Goal: Contribute content: Add original content to the website for others to see

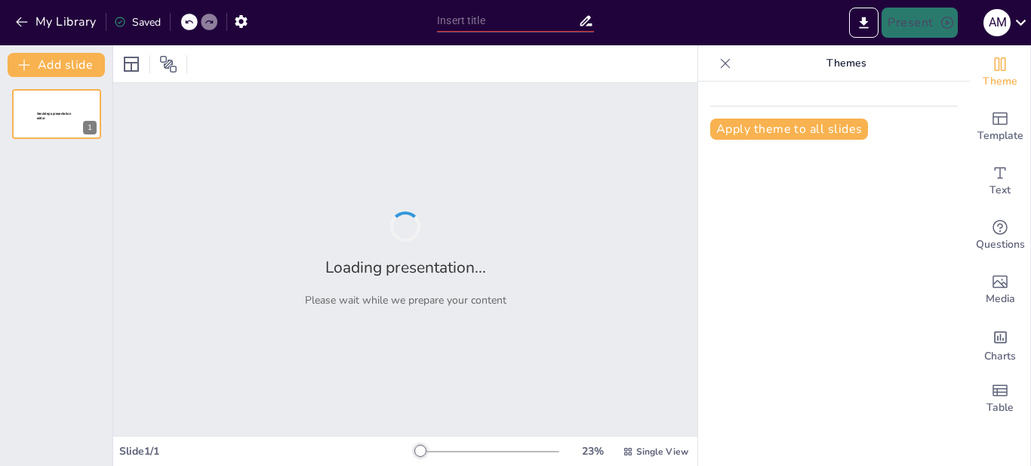
type input "Auditoría Interna y la Gestión de Planes de Acción: Informe de Estado al [DATE]"
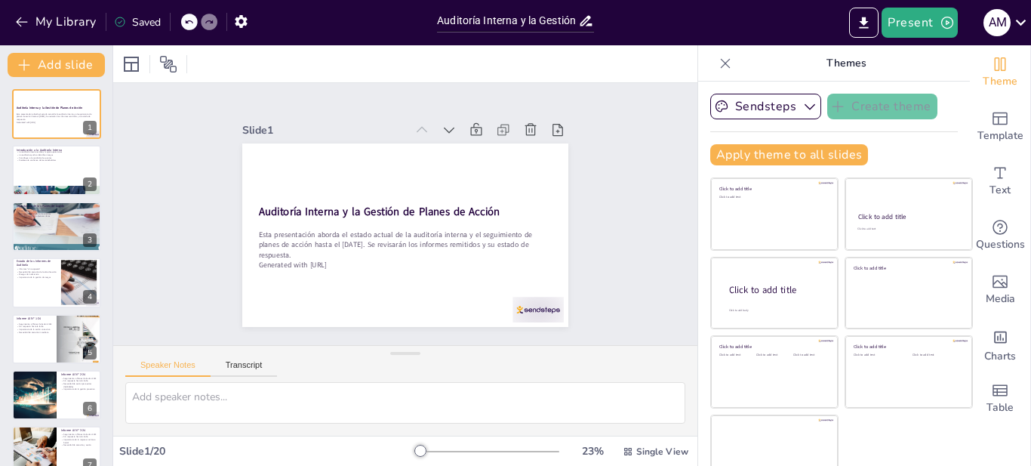
checkbox input "true"
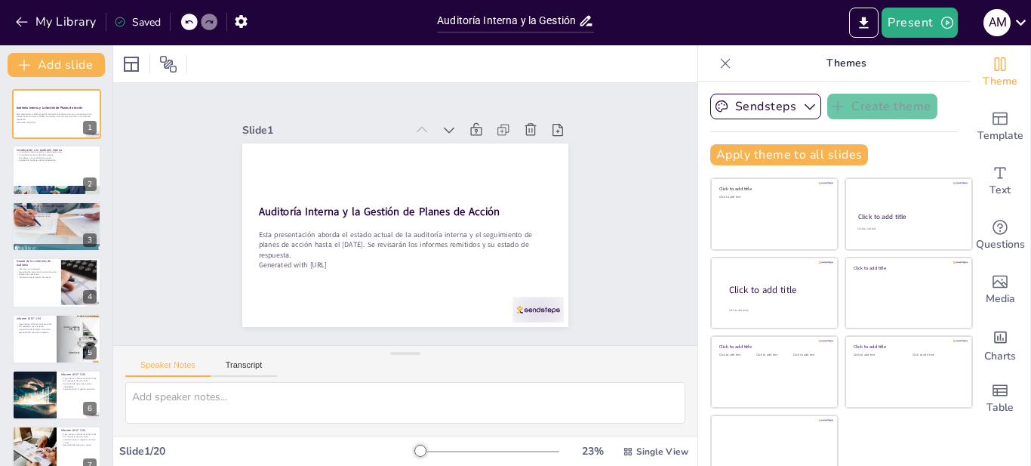
checkbox input "true"
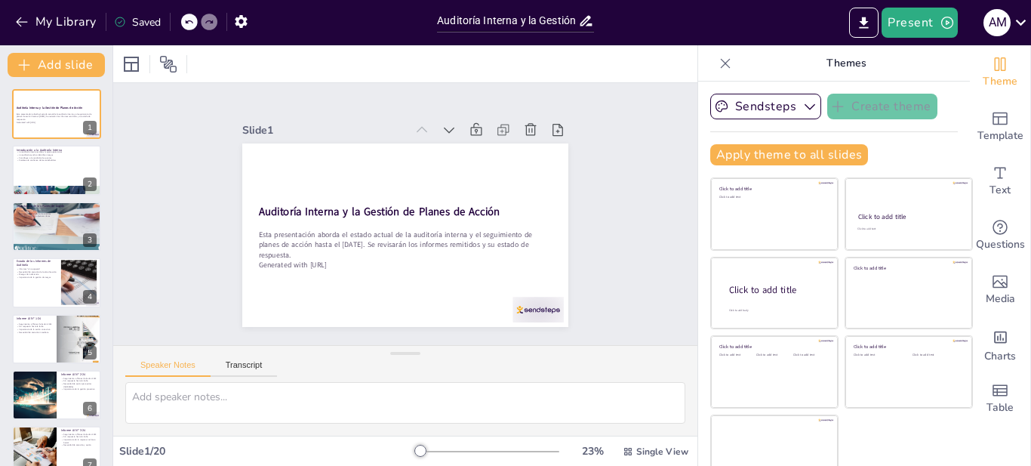
checkbox input "true"
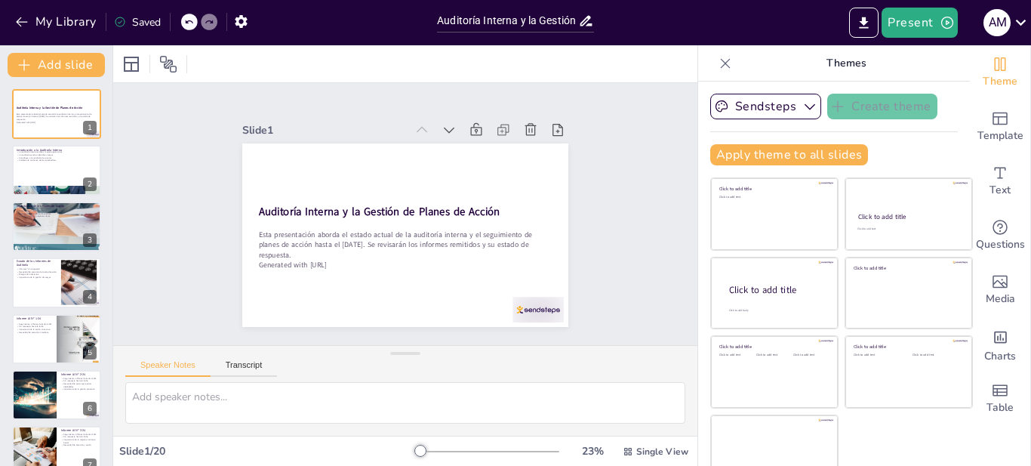
checkbox input "true"
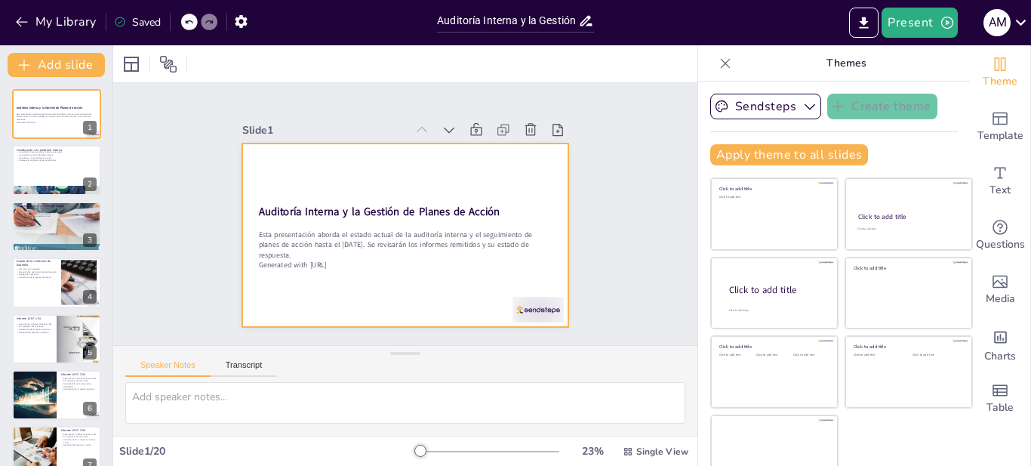
checkbox input "true"
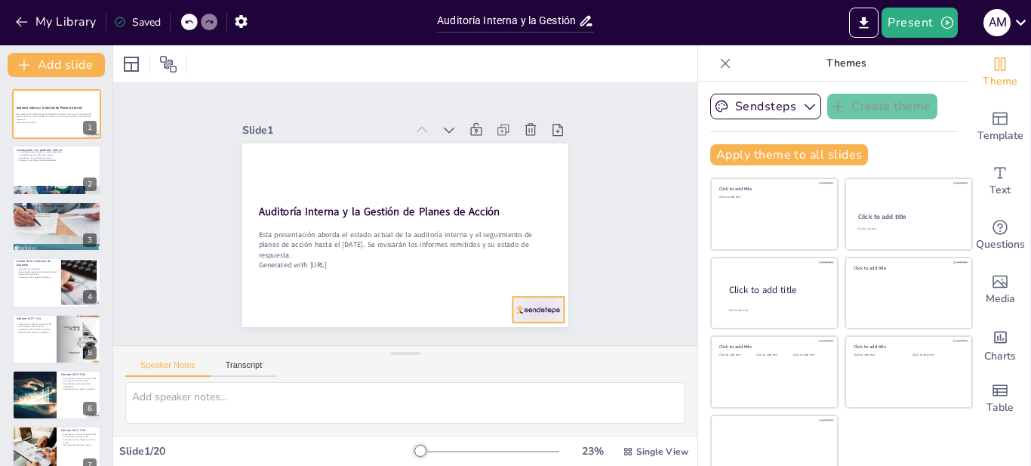
checkbox input "true"
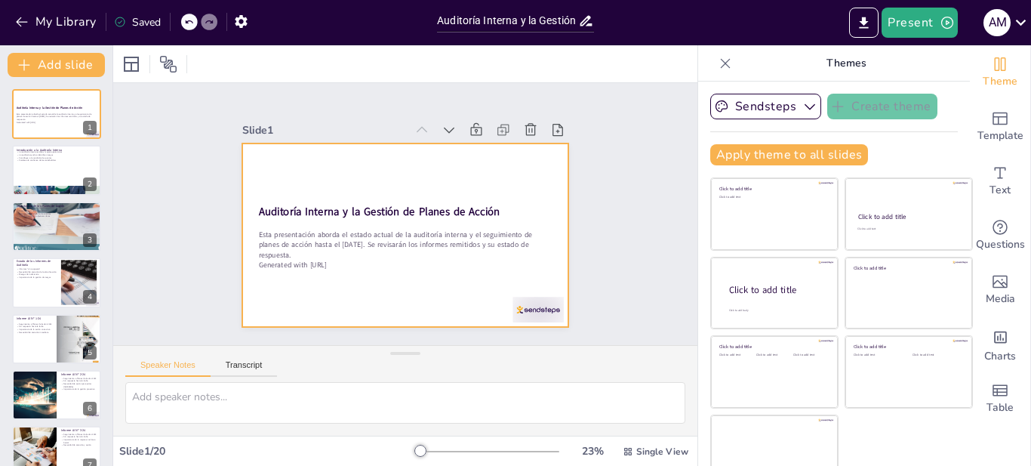
checkbox input "true"
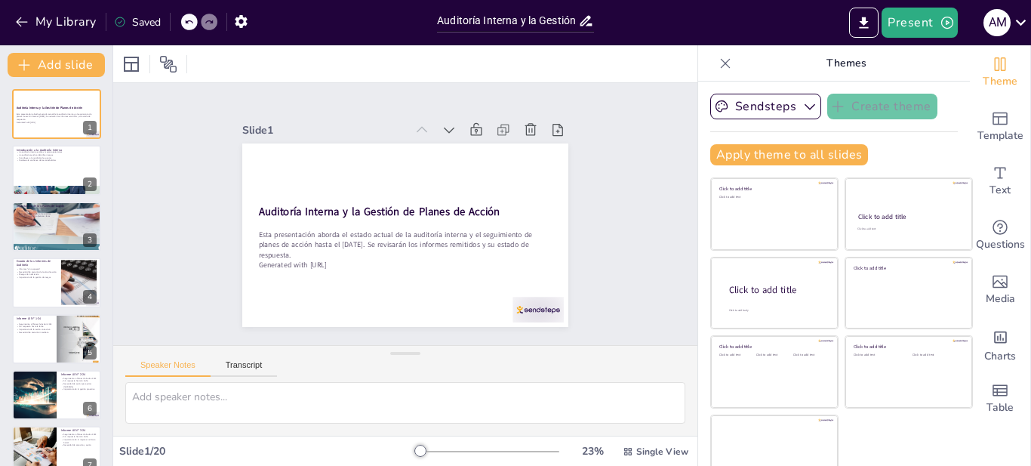
checkbox input "true"
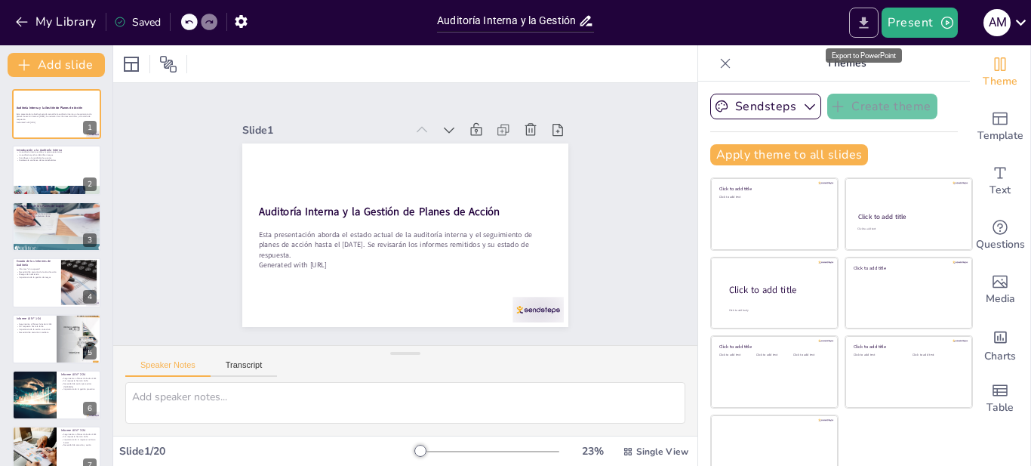
click at [872, 25] on icon "Export to PowerPoint" at bounding box center [864, 23] width 16 height 16
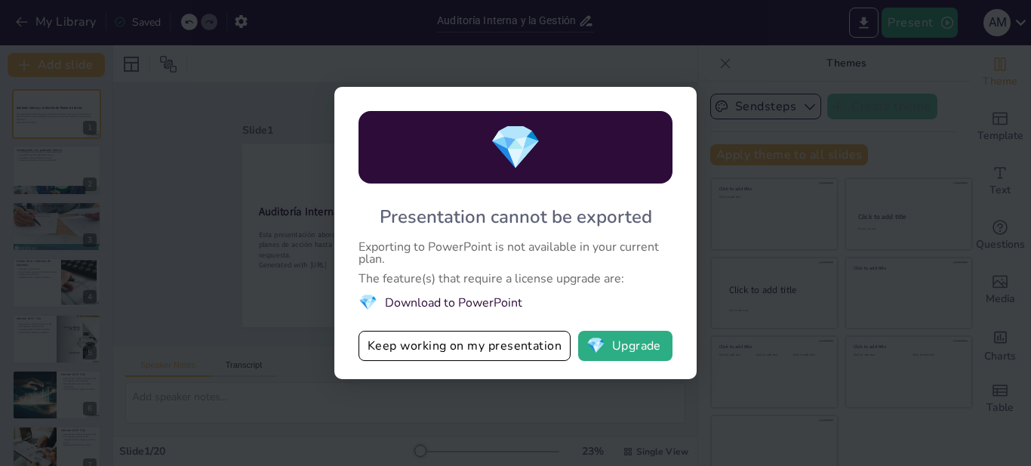
click at [506, 300] on li "💎 Download to PowerPoint" at bounding box center [516, 302] width 314 height 20
checkbox input "true"
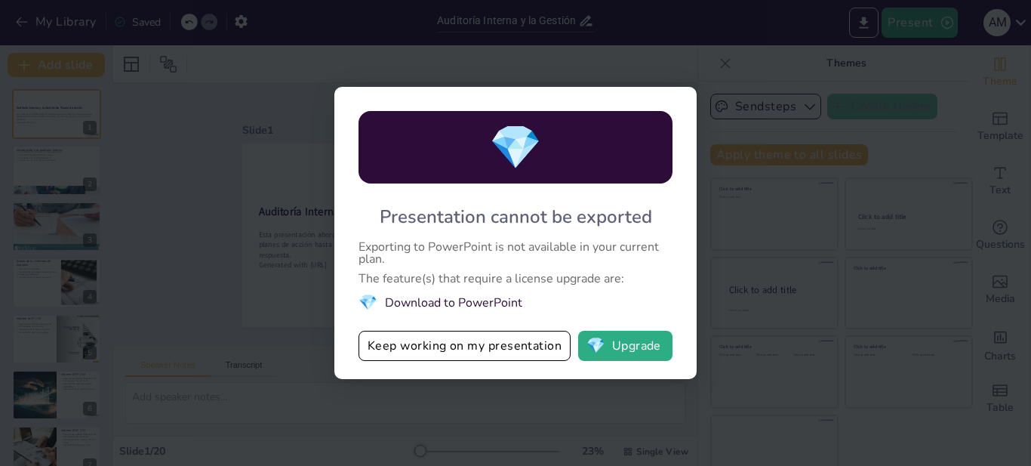
checkbox input "true"
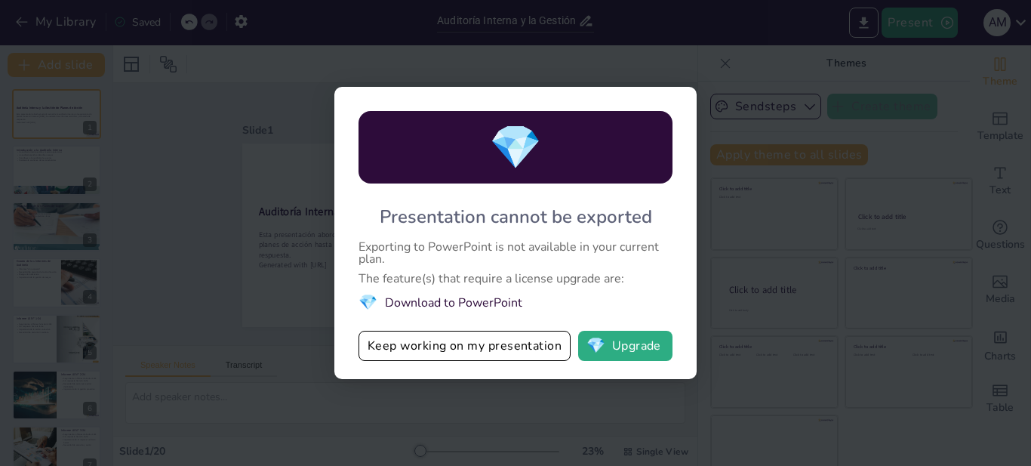
checkbox input "true"
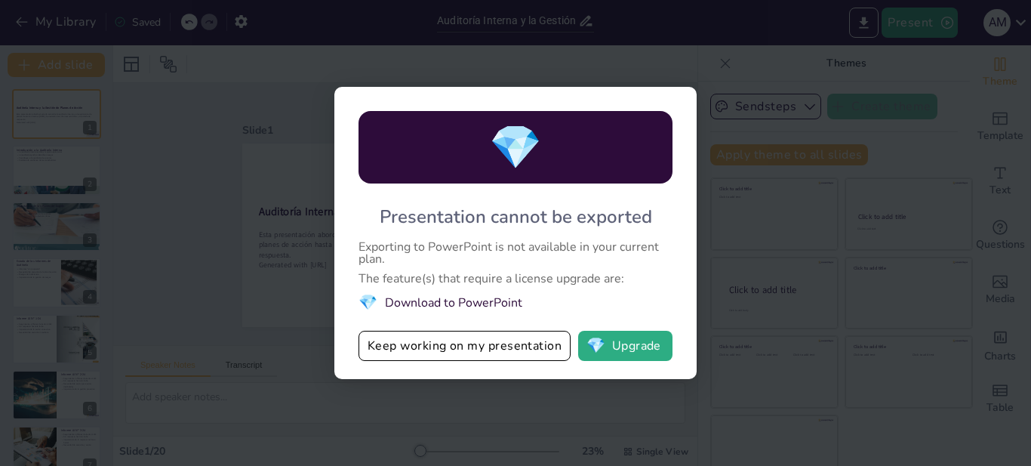
checkbox input "true"
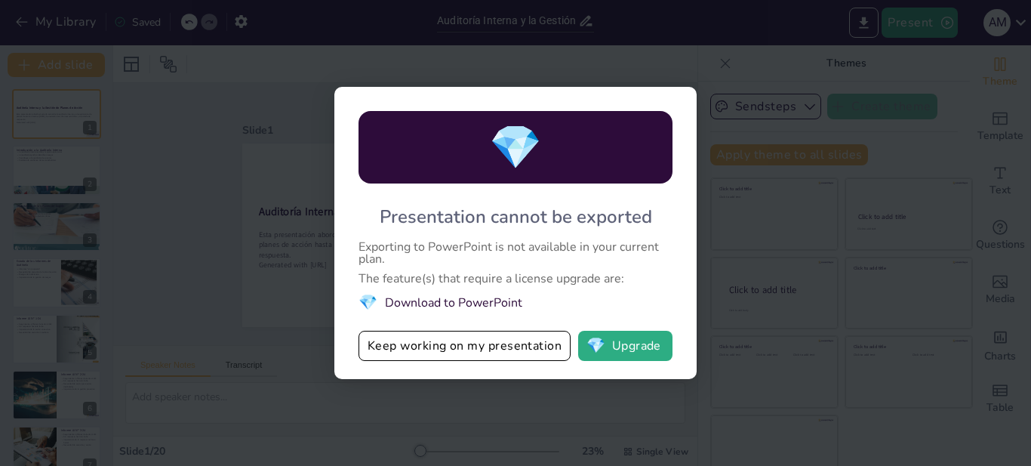
checkbox input "true"
click at [508, 355] on button "Keep working on my presentation" at bounding box center [465, 346] width 212 height 30
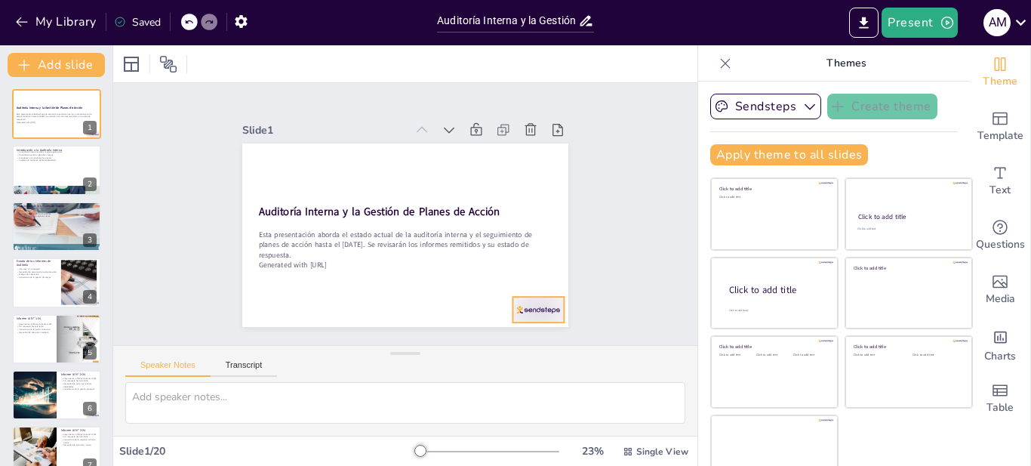
checkbox input "true"
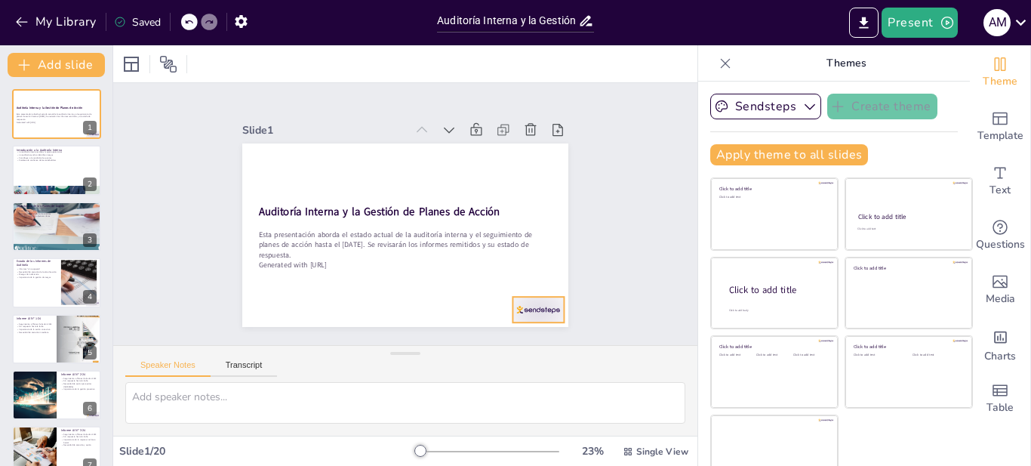
checkbox input "true"
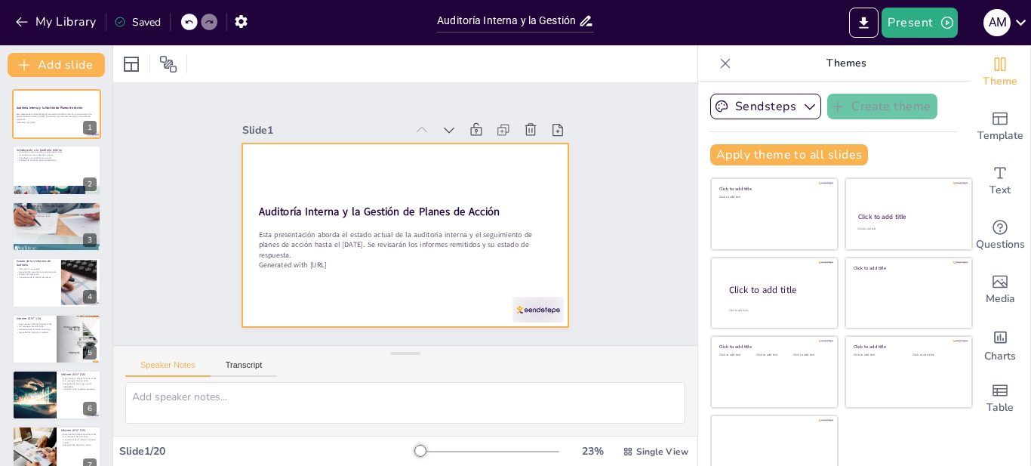
checkbox input "true"
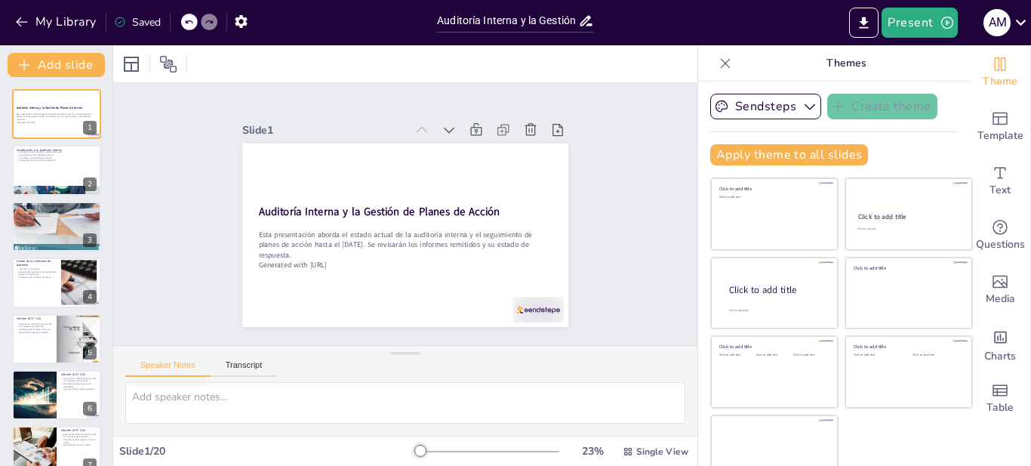
checkbox input "true"
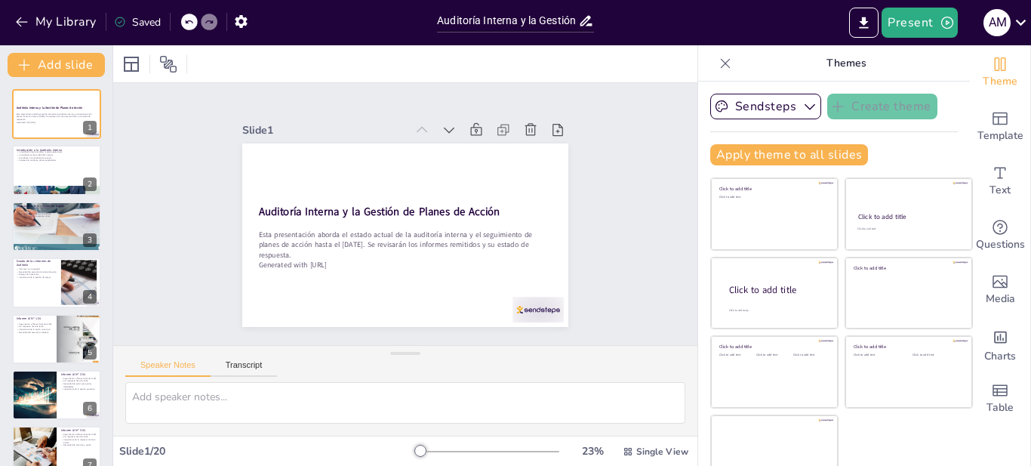
checkbox input "true"
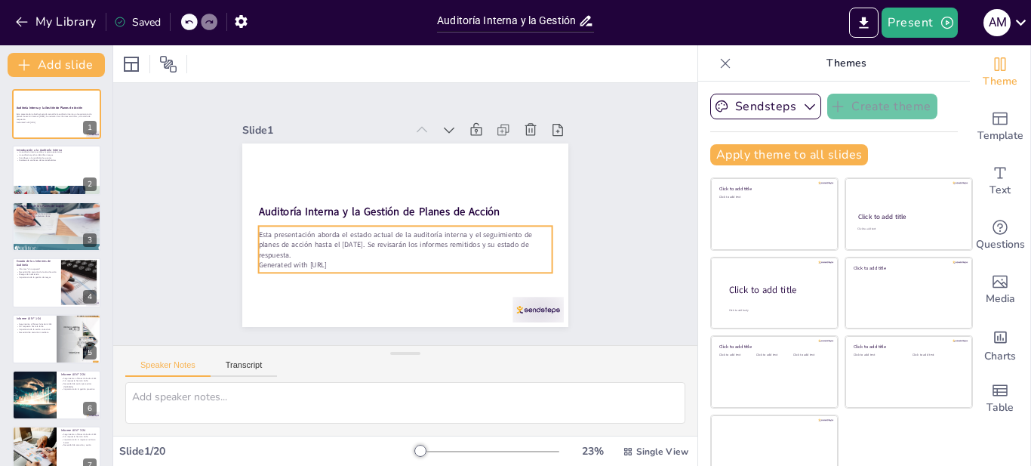
checkbox input "true"
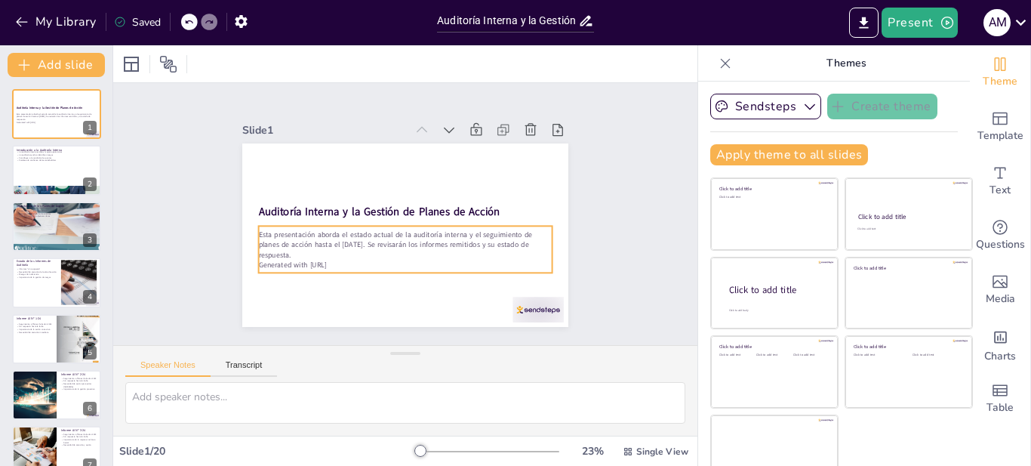
checkbox input "true"
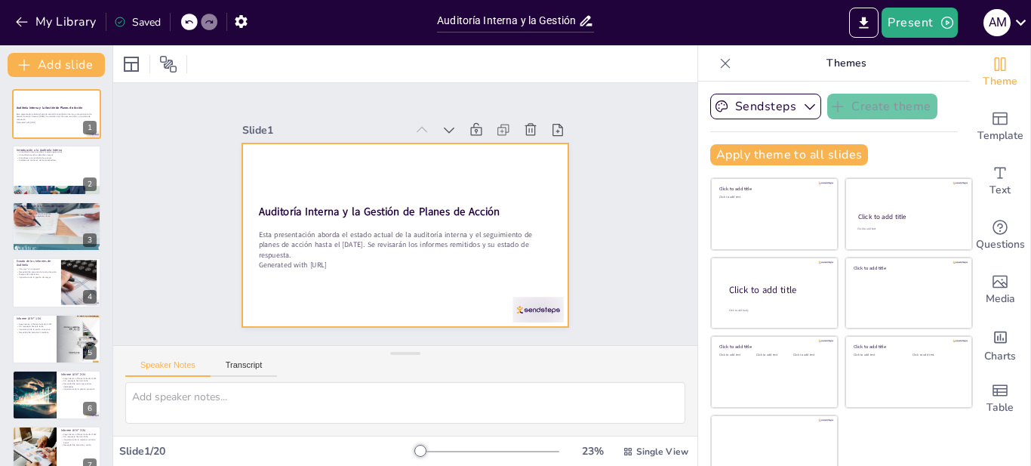
checkbox input "true"
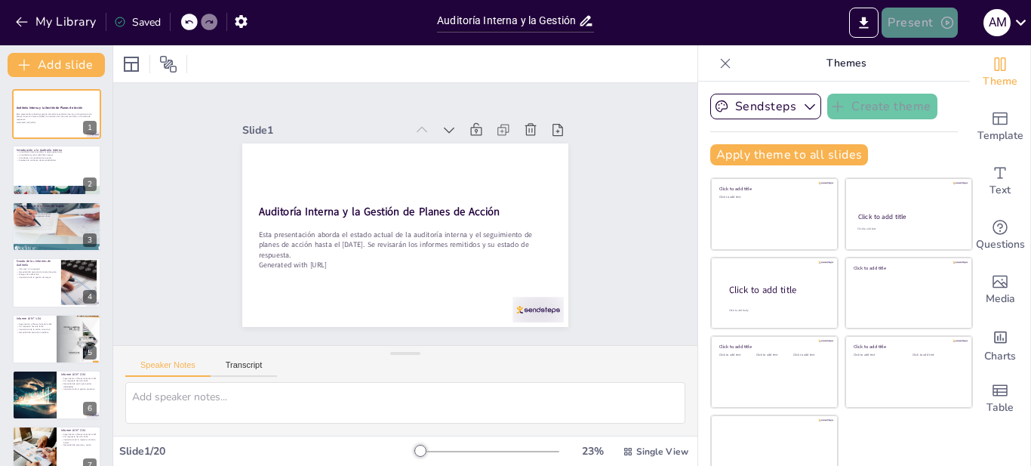
click at [906, 24] on button "Present" at bounding box center [919, 23] width 75 height 30
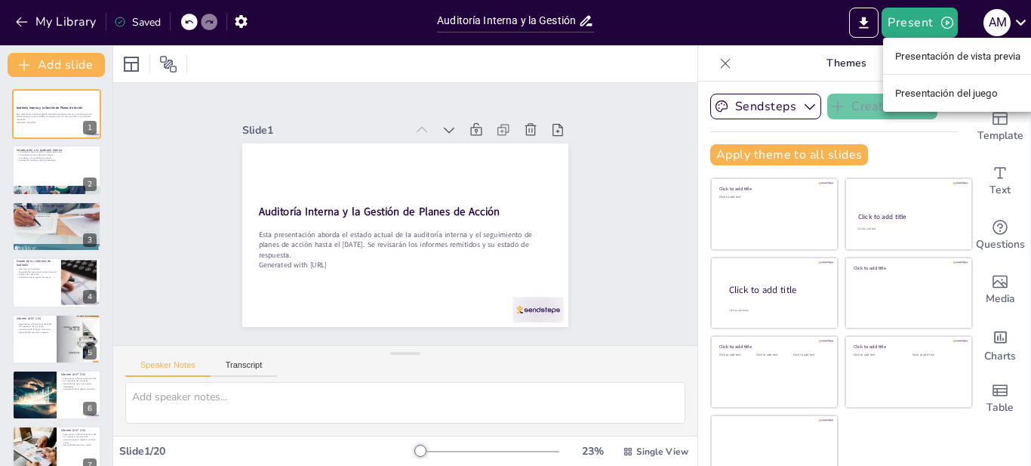
click at [937, 89] on font "Presentación del juego" at bounding box center [946, 93] width 103 height 11
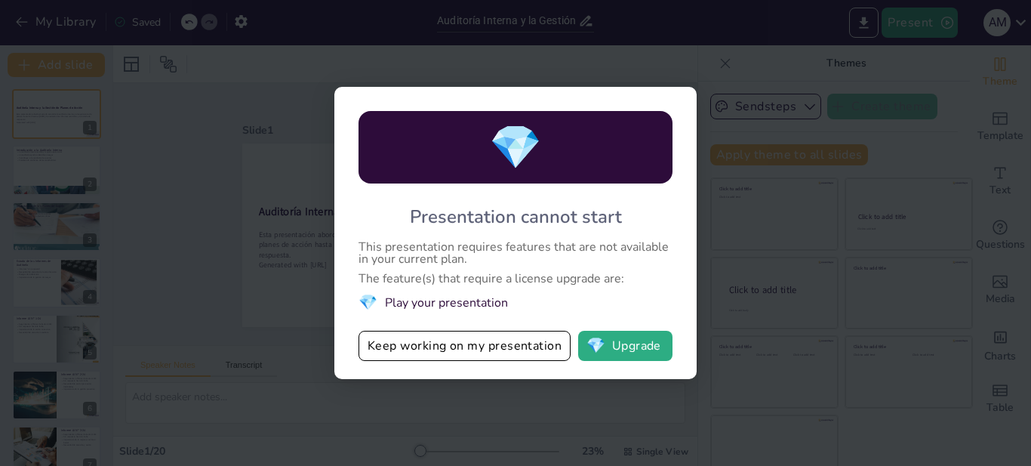
checkbox input "true"
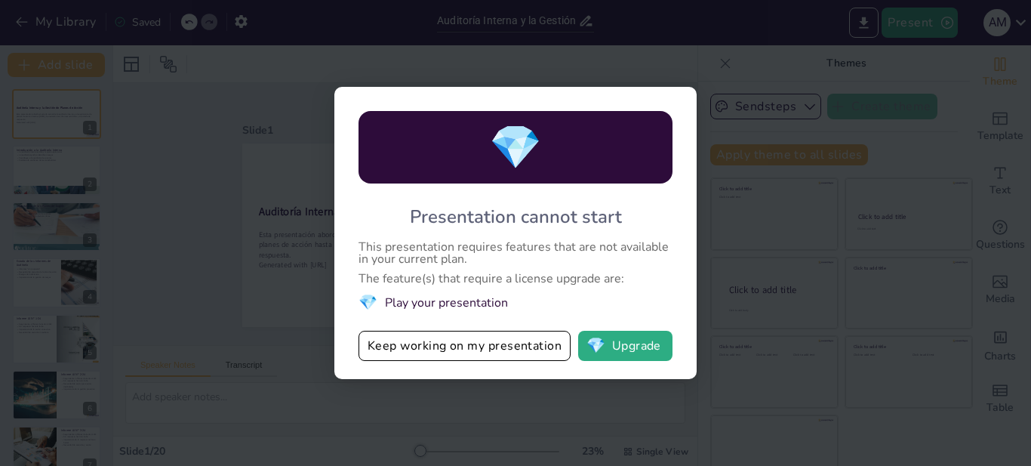
checkbox input "true"
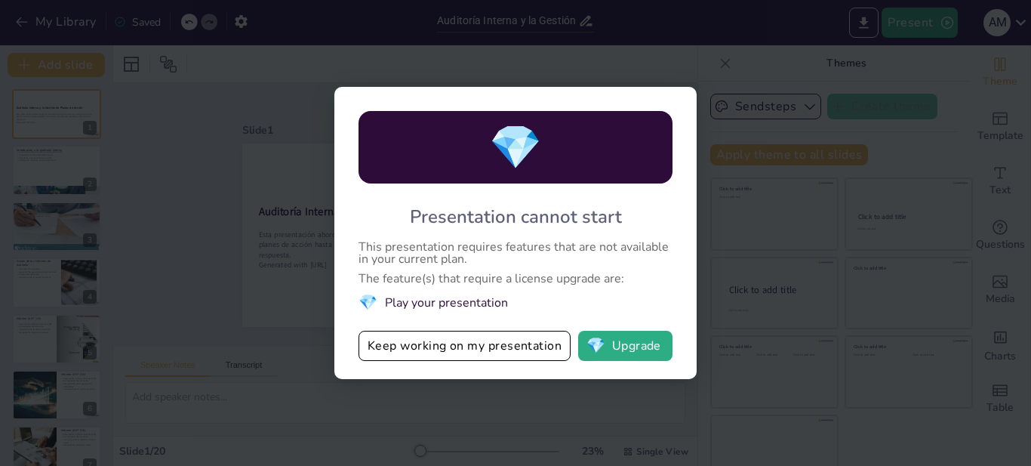
checkbox input "true"
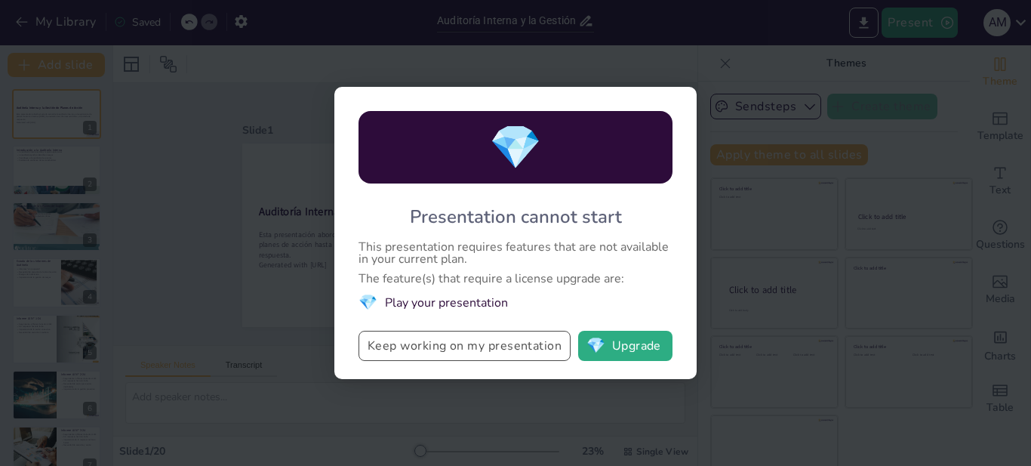
click at [495, 354] on button "Keep working on my presentation" at bounding box center [465, 346] width 212 height 30
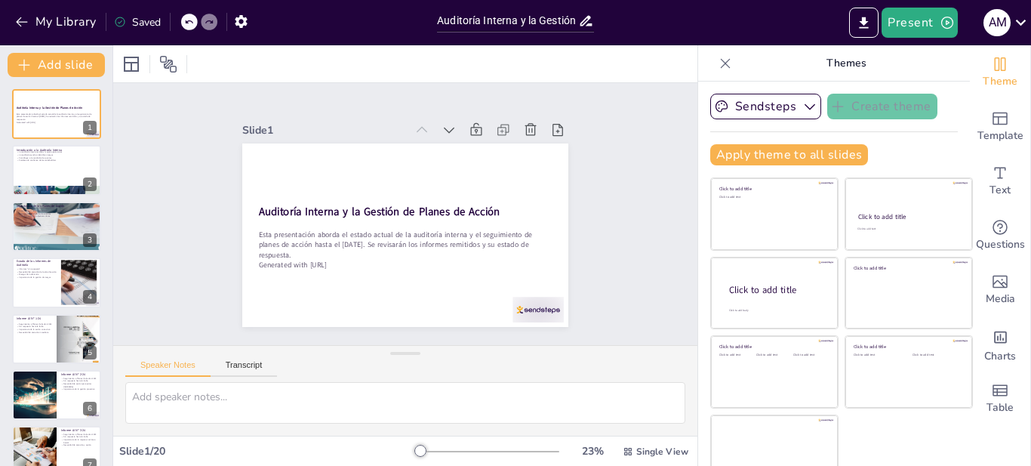
checkbox input "true"
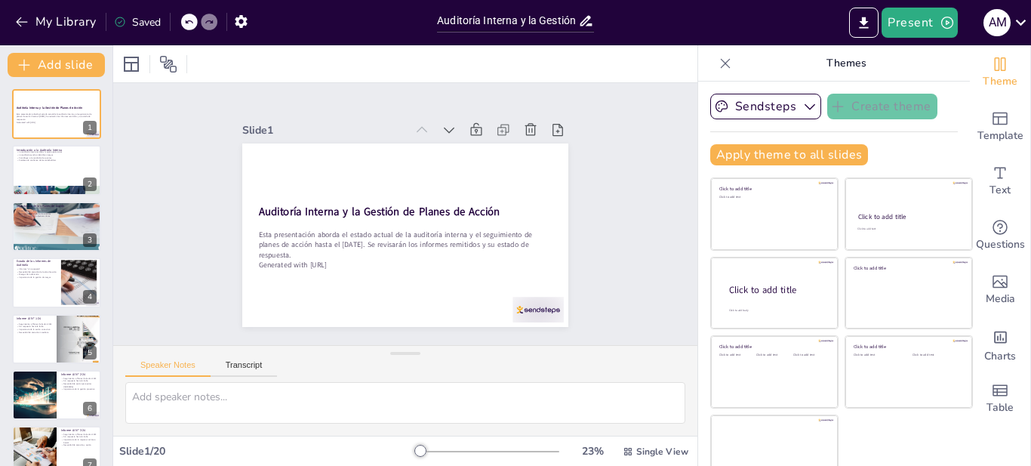
checkbox input "true"
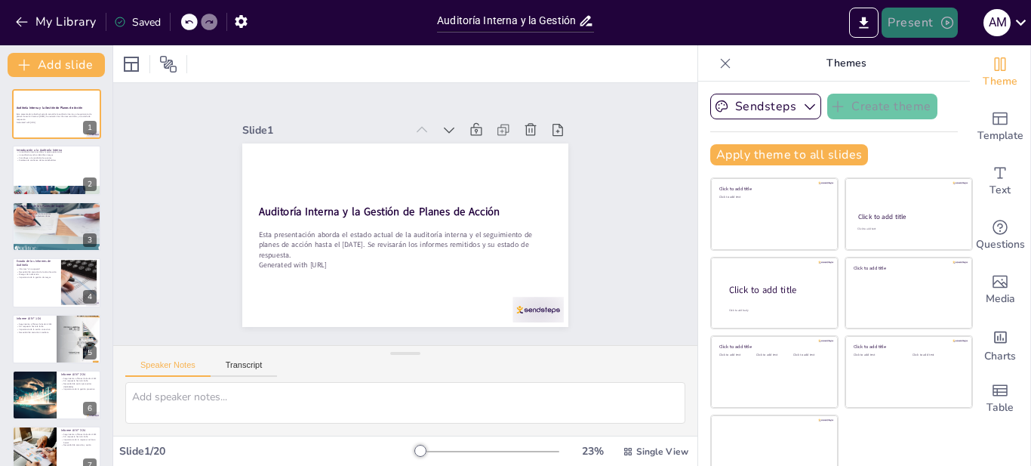
click at [931, 26] on button "Present" at bounding box center [919, 23] width 75 height 30
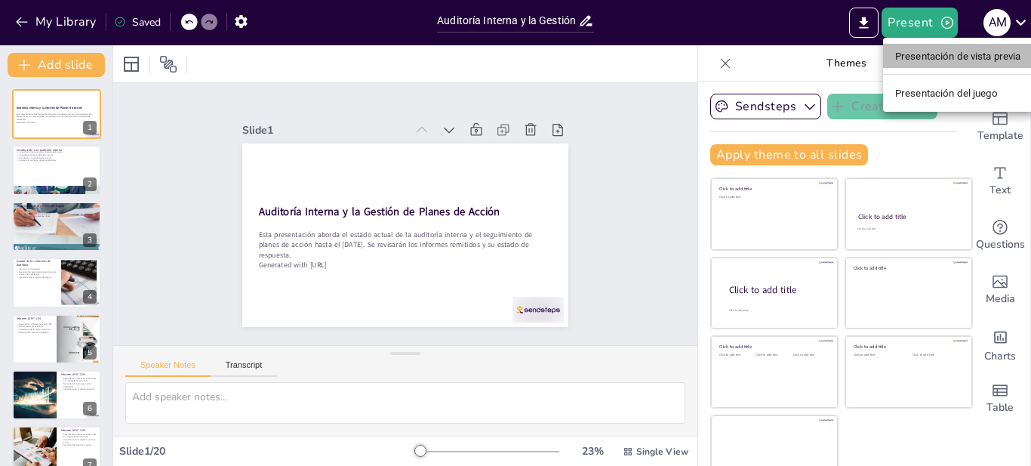
click at [942, 55] on font "Presentación de vista previa" at bounding box center [958, 56] width 126 height 11
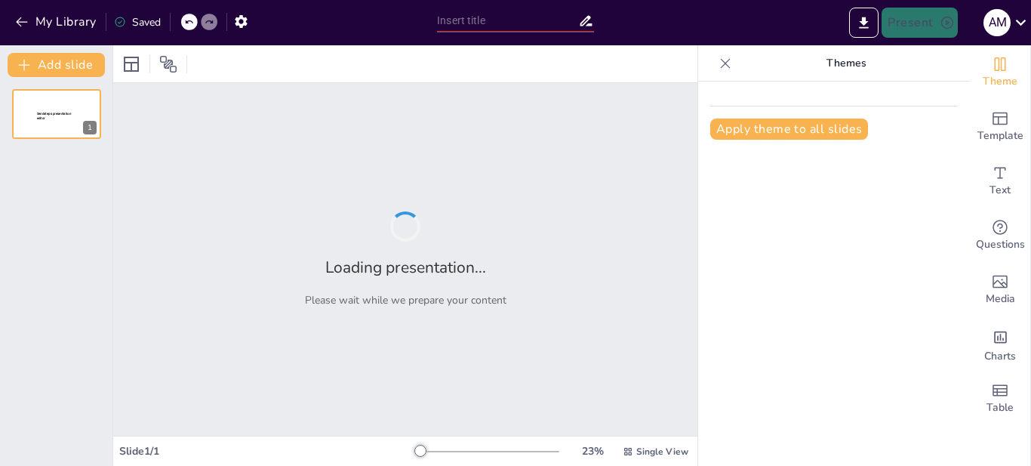
type input "Auditoría Interna y la Gestión de Planes de Acción: Informe de Estado al [DATE]"
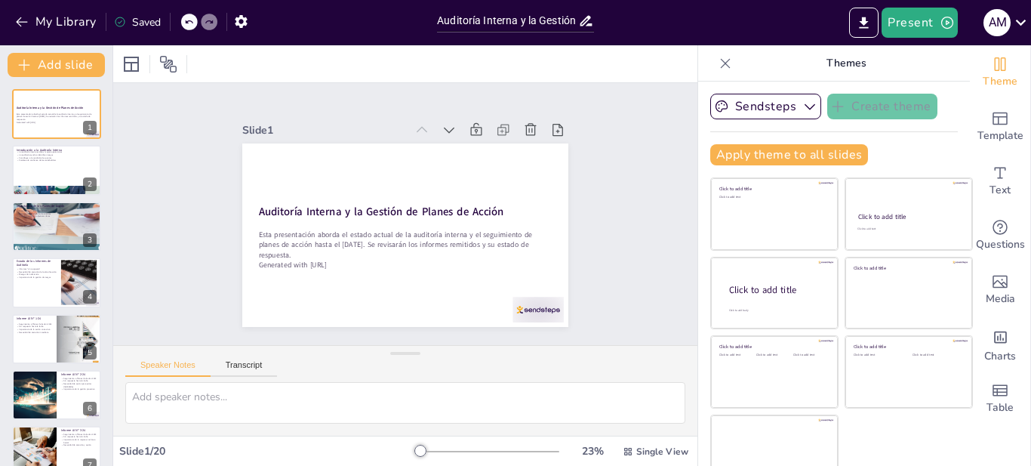
checkbox input "true"
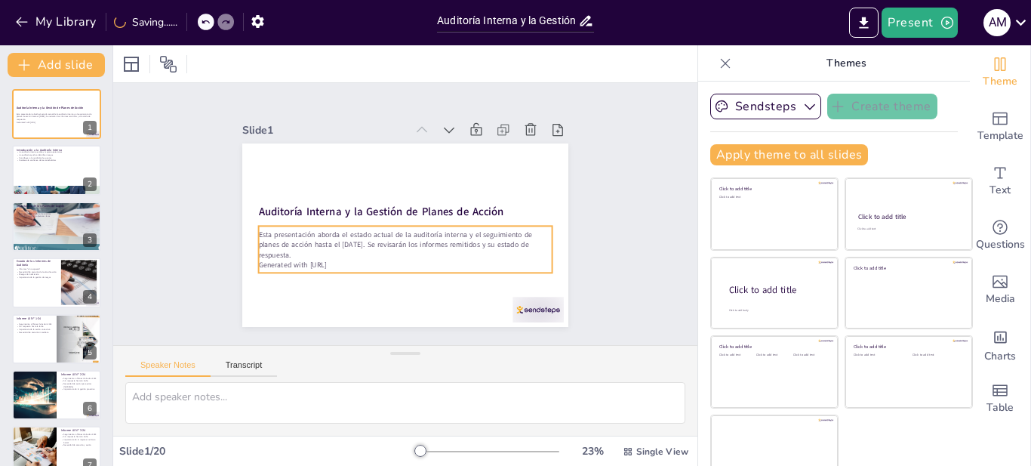
checkbox input "true"
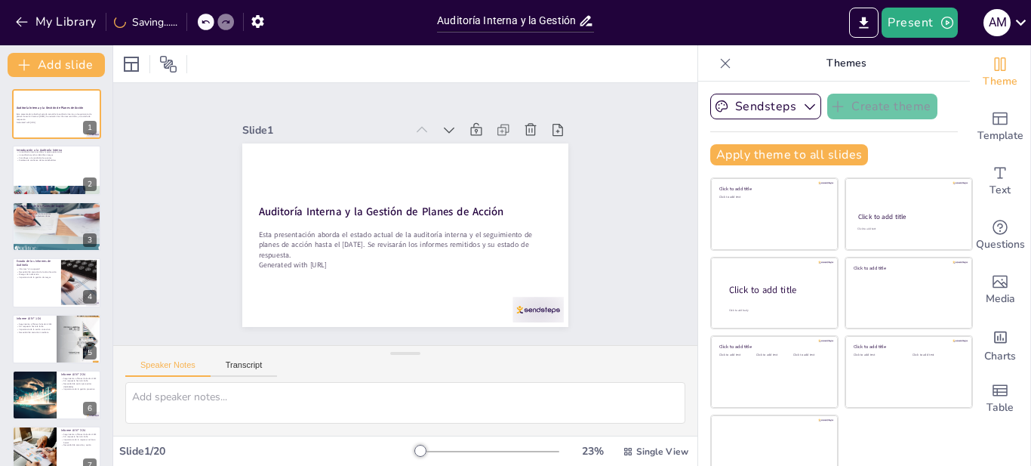
checkbox input "true"
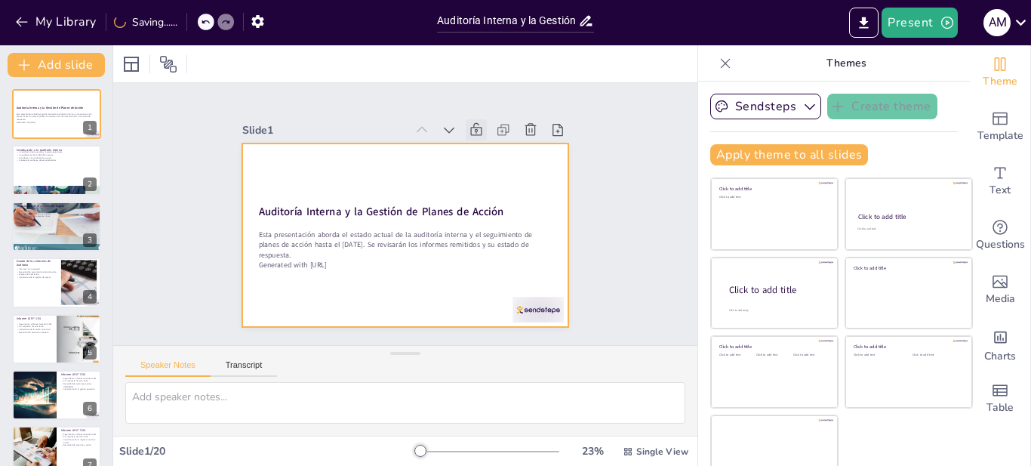
checkbox input "true"
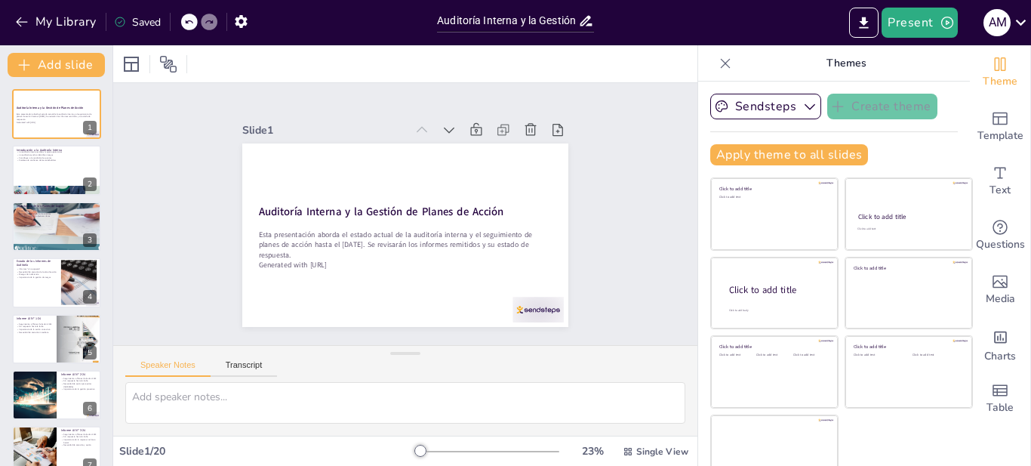
checkbox input "true"
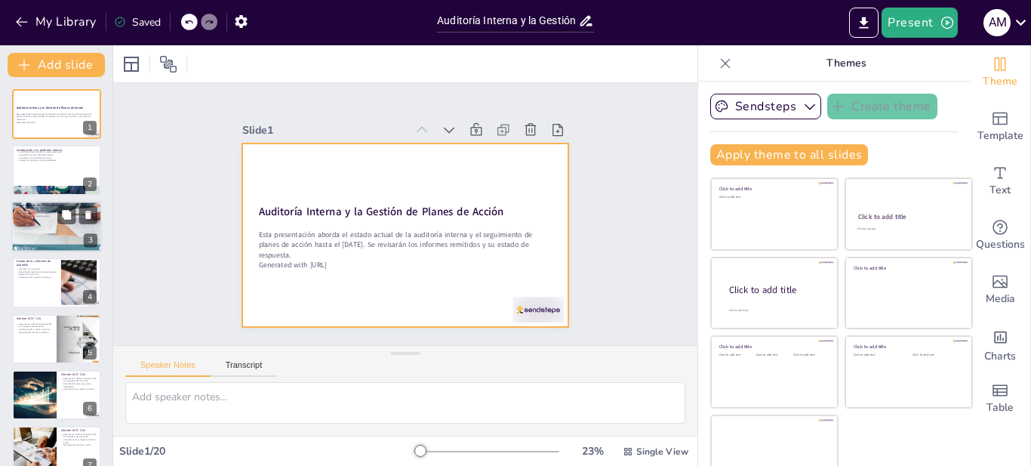
checkbox input "true"
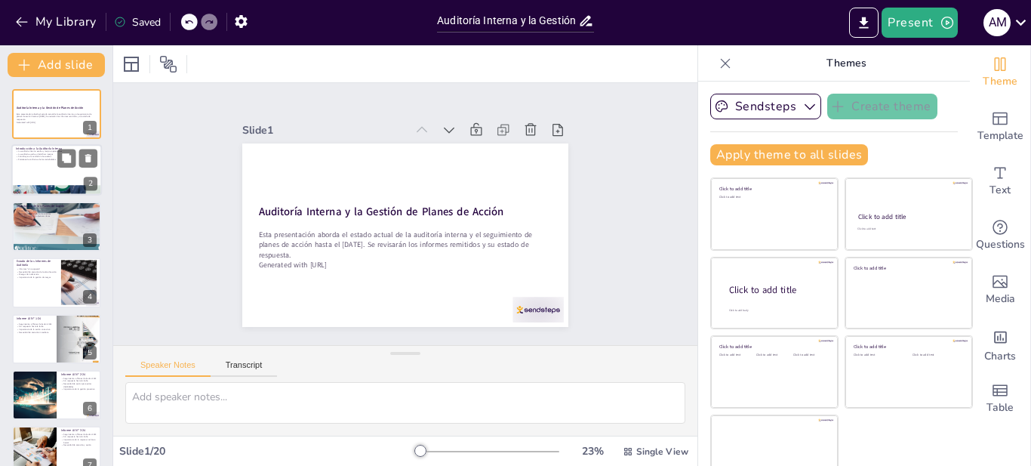
checkbox input "true"
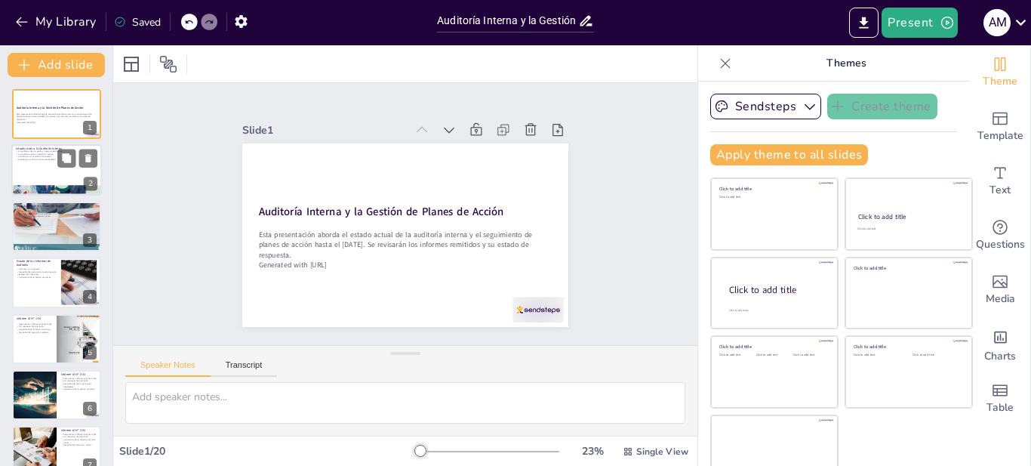
checkbox input "true"
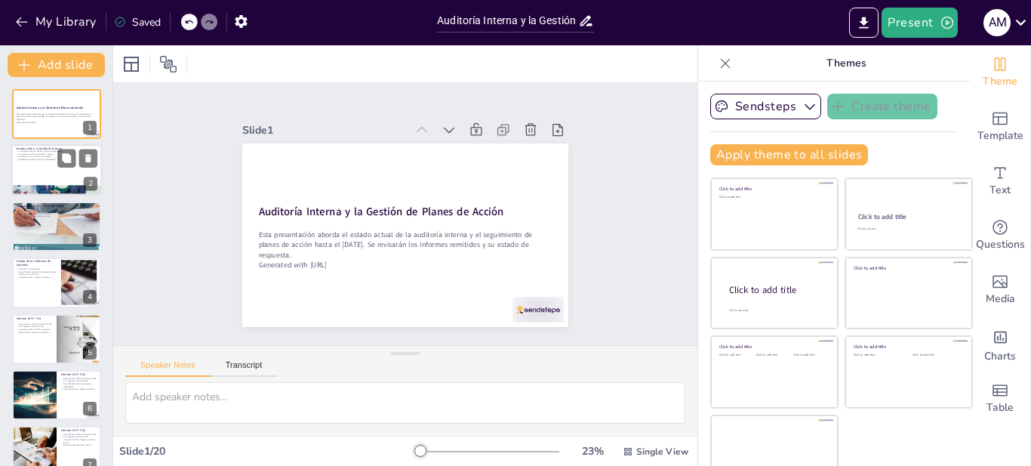
click at [57, 171] on div at bounding box center [56, 170] width 91 height 51
type textarea "La auditoría interna juega un papel crucial en la evaluación de las operaciones…"
checkbox input "true"
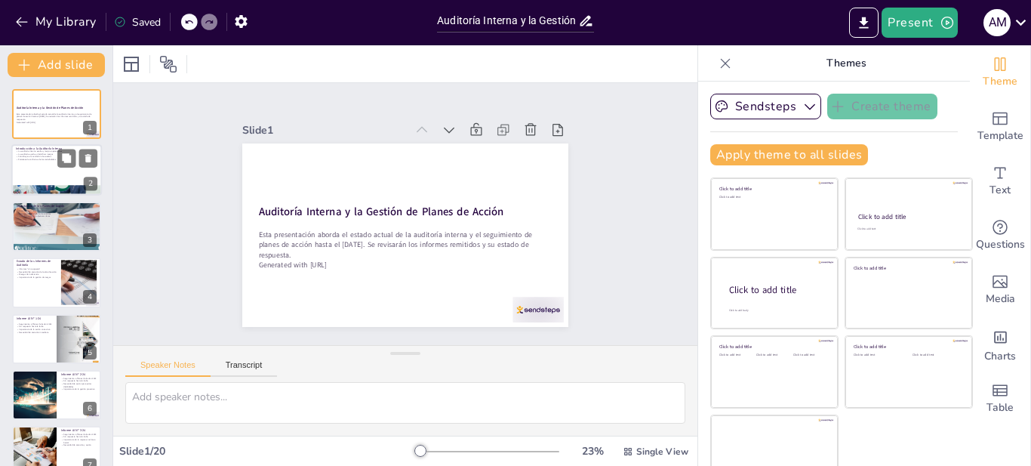
checkbox input "true"
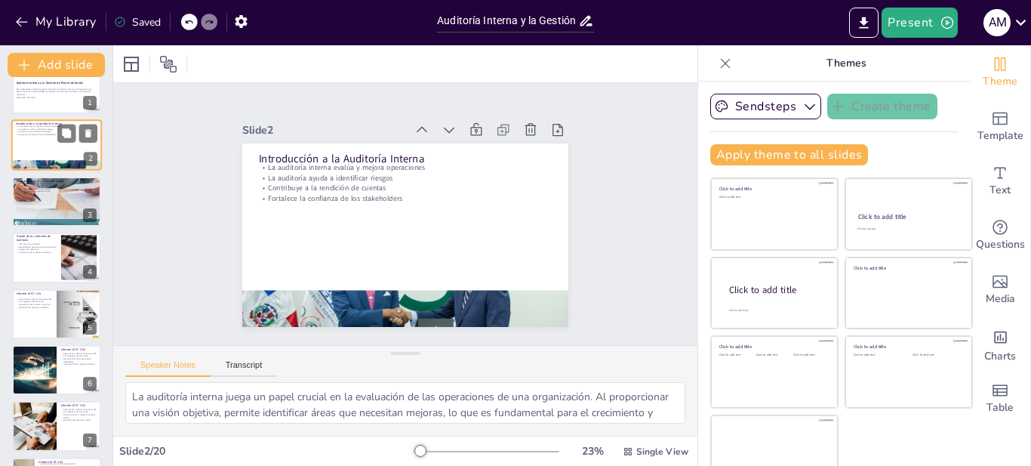
checkbox input "true"
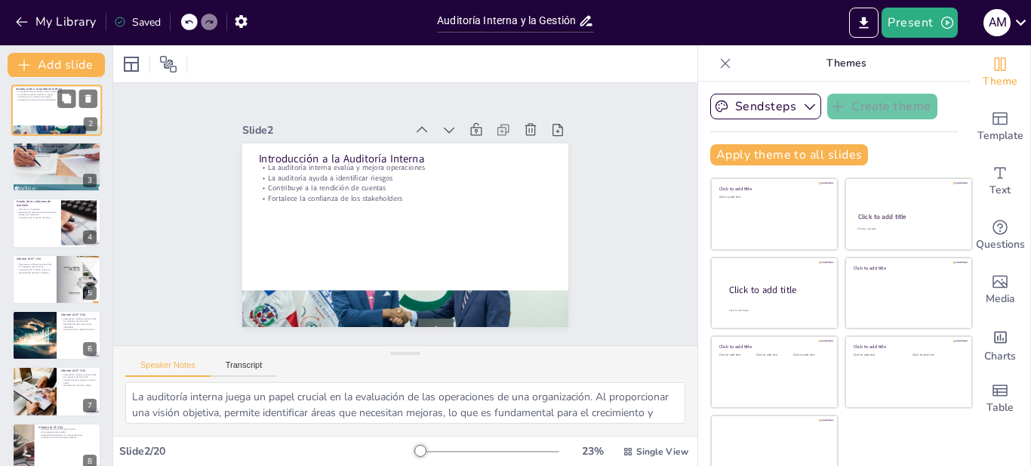
checkbox input "true"
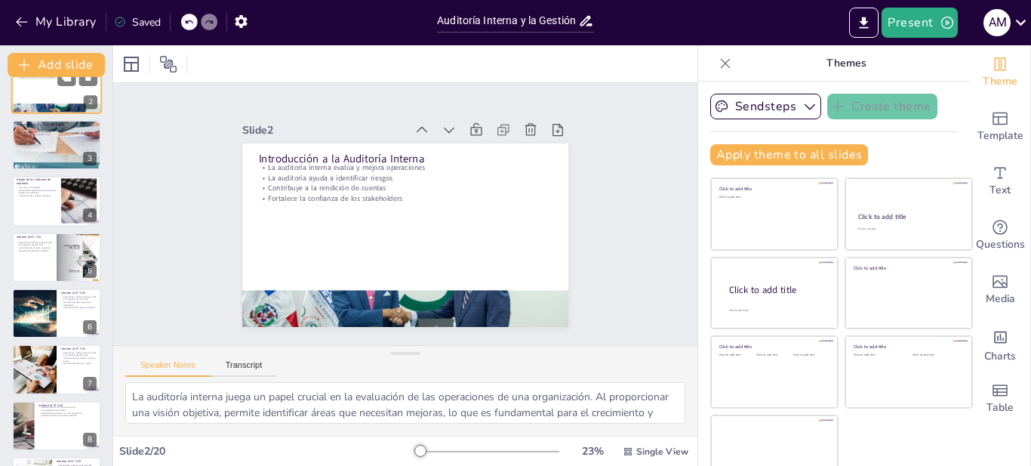
checkbox input "true"
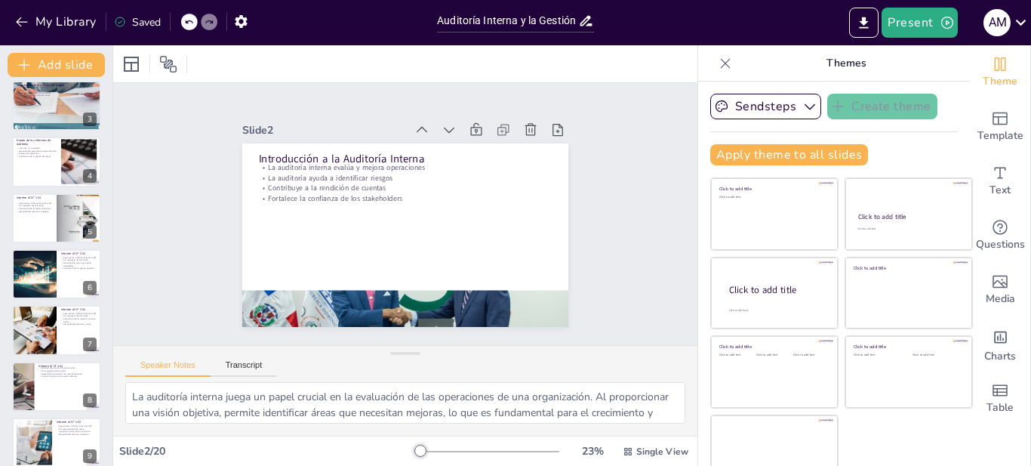
checkbox input "true"
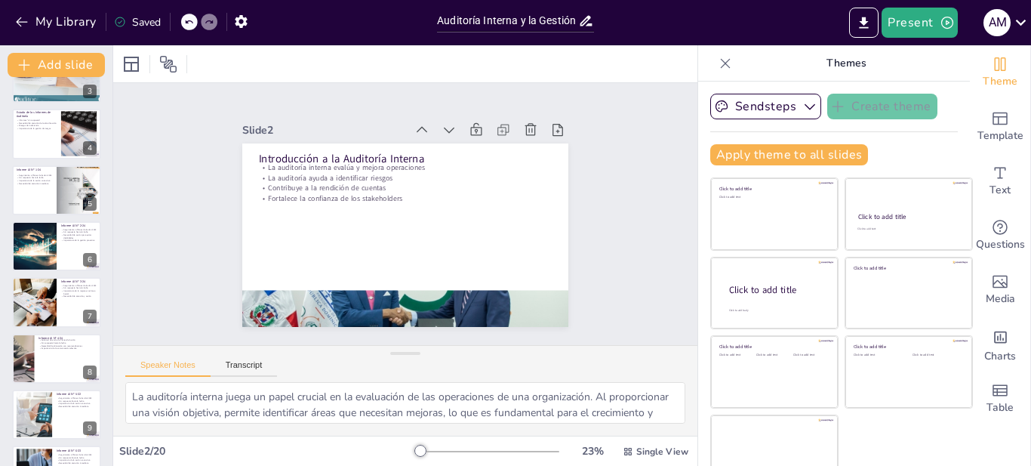
checkbox input "true"
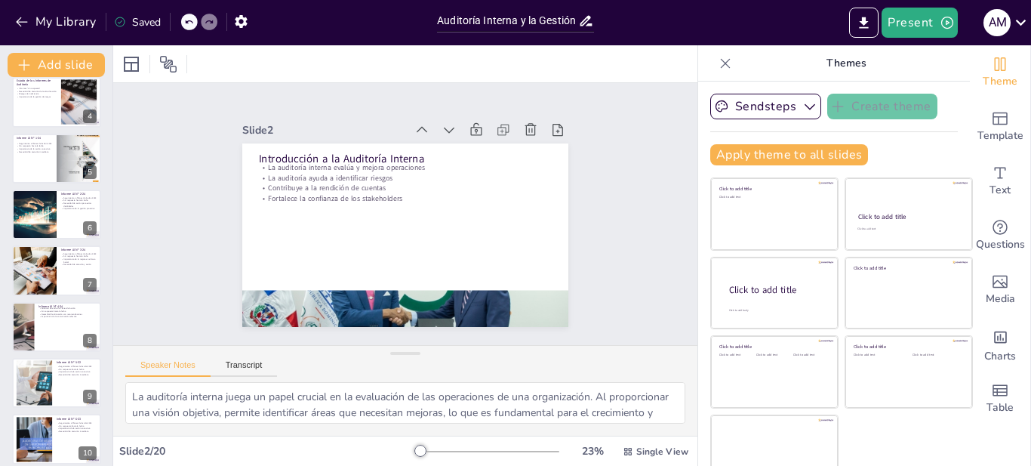
checkbox input "true"
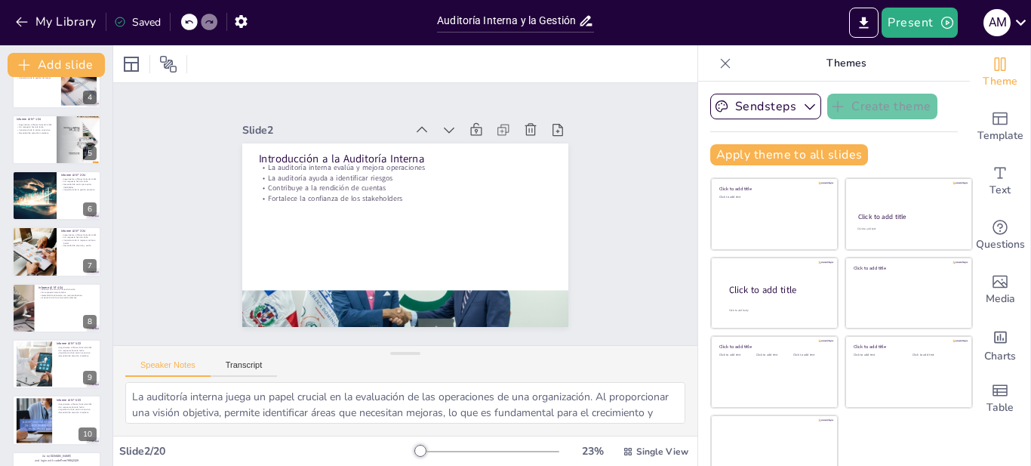
checkbox input "true"
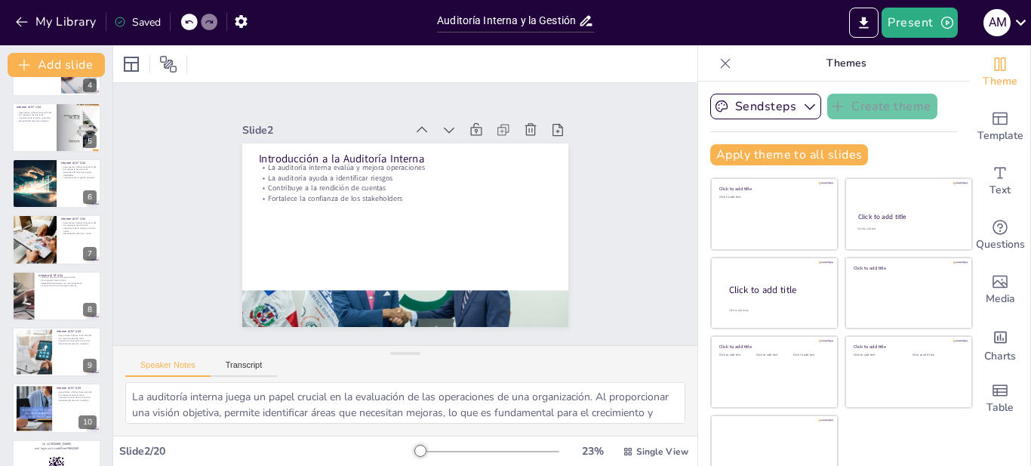
checkbox input "true"
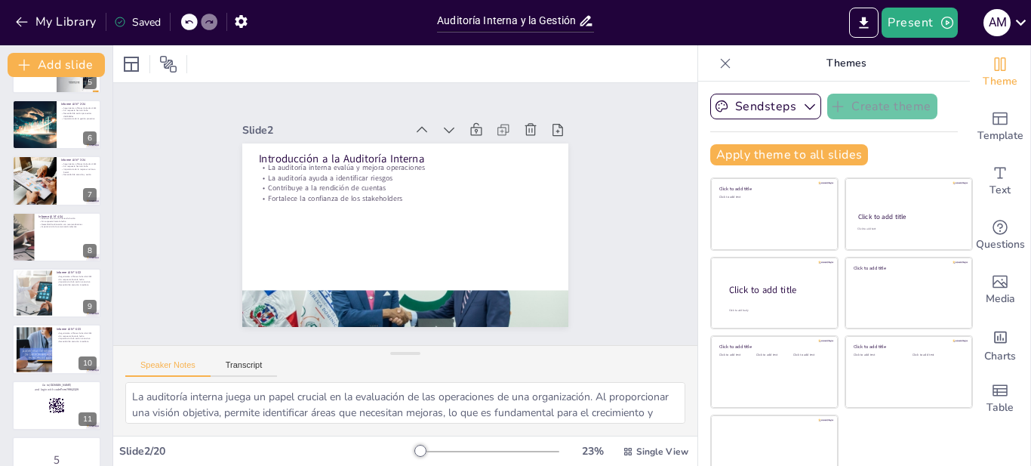
checkbox input "true"
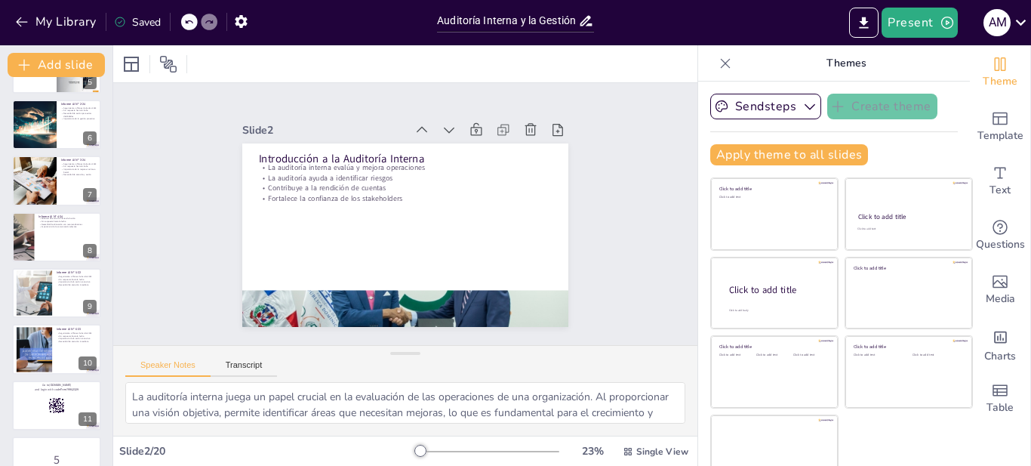
checkbox input "true"
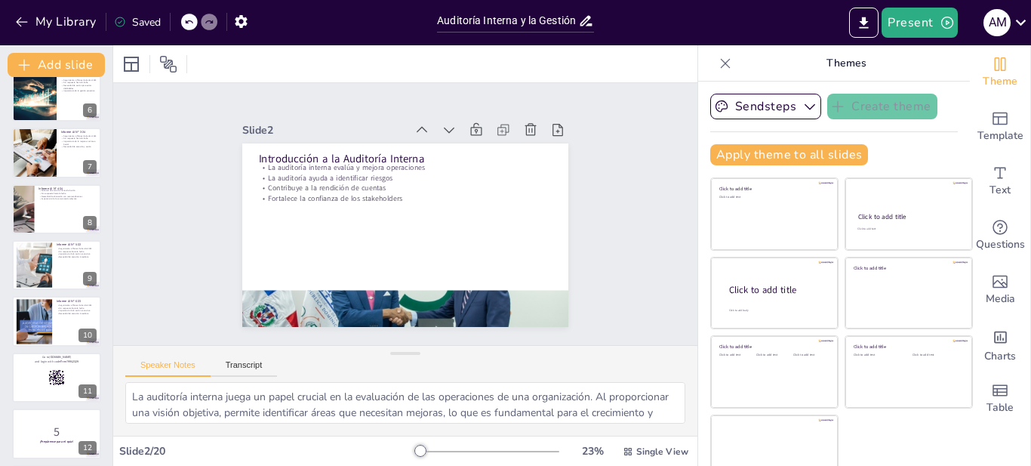
checkbox input "true"
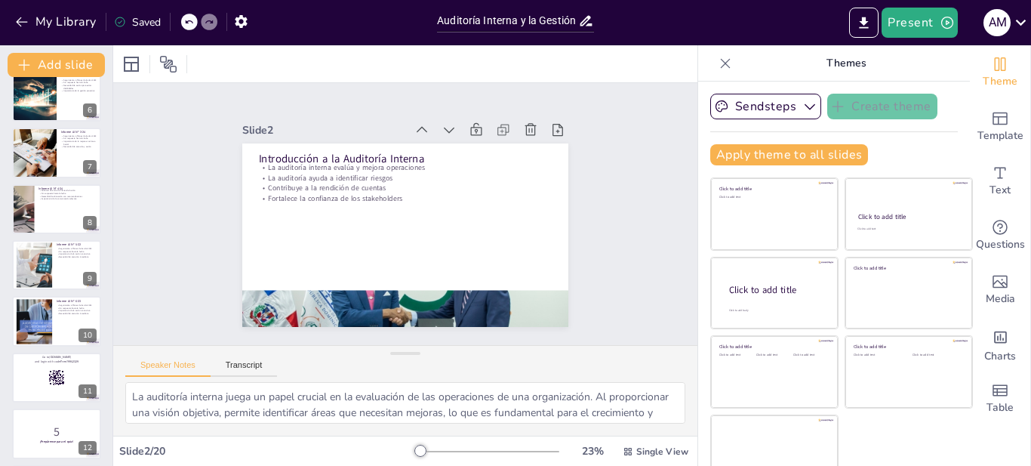
scroll to position [302, 0]
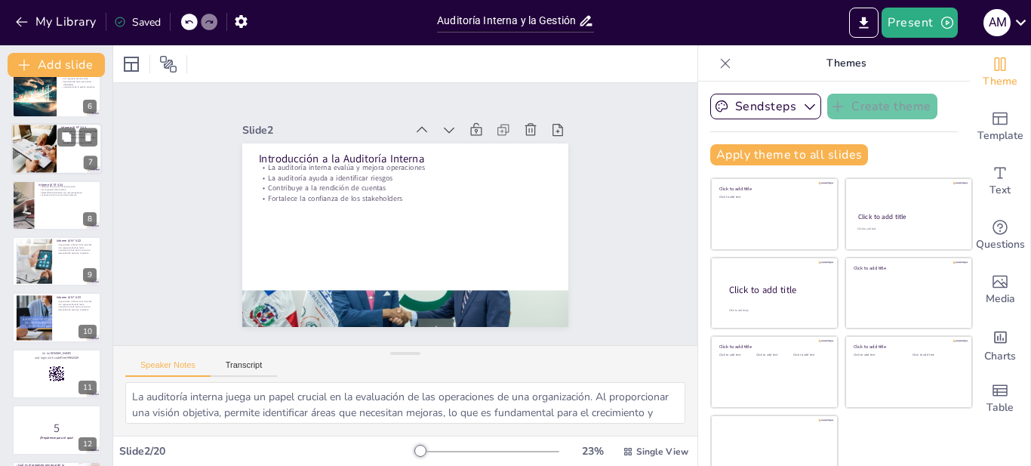
checkbox input "true"
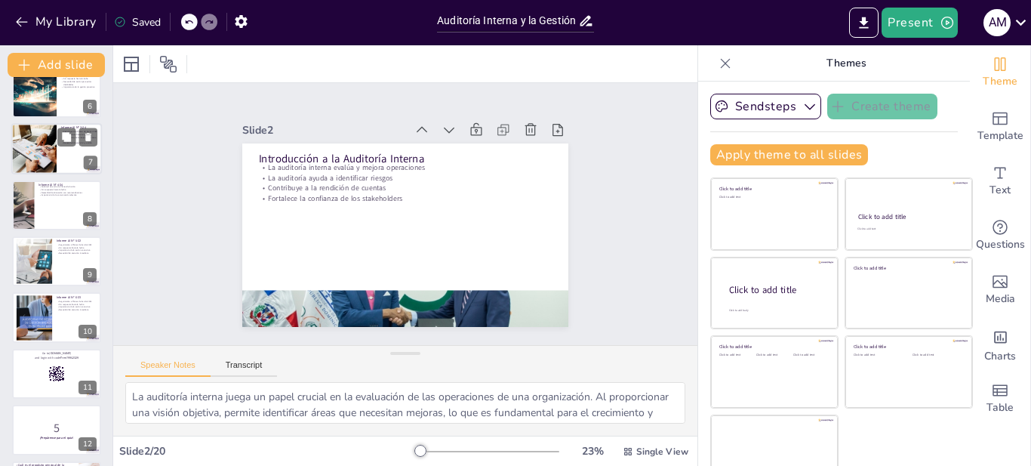
click at [38, 158] on div at bounding box center [33, 149] width 77 height 51
type textarea "El seguimiento a los planes de acción en el área Social es crucial para asegura…"
checkbox input "true"
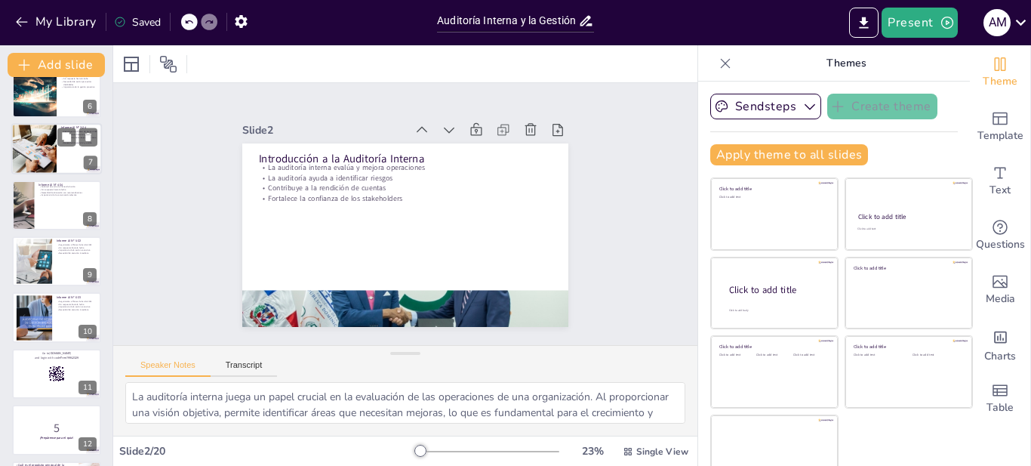
checkbox input "true"
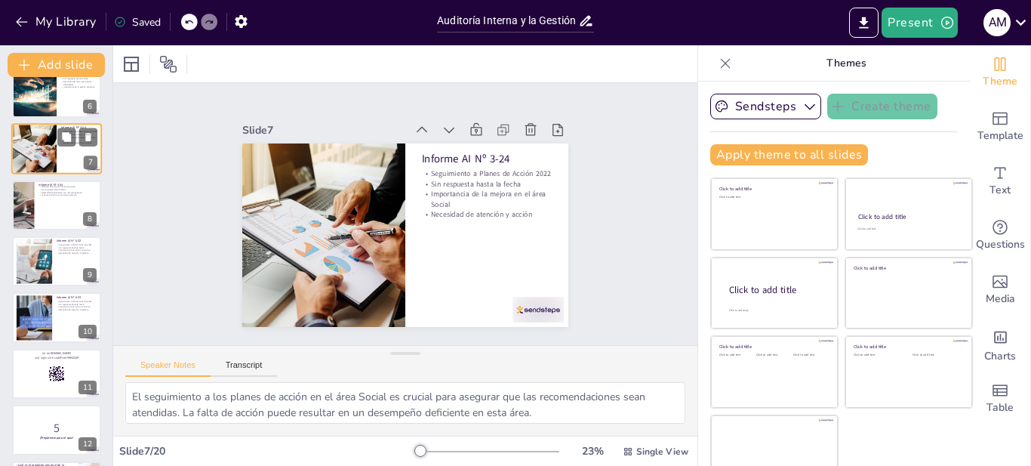
scroll to position [180, 0]
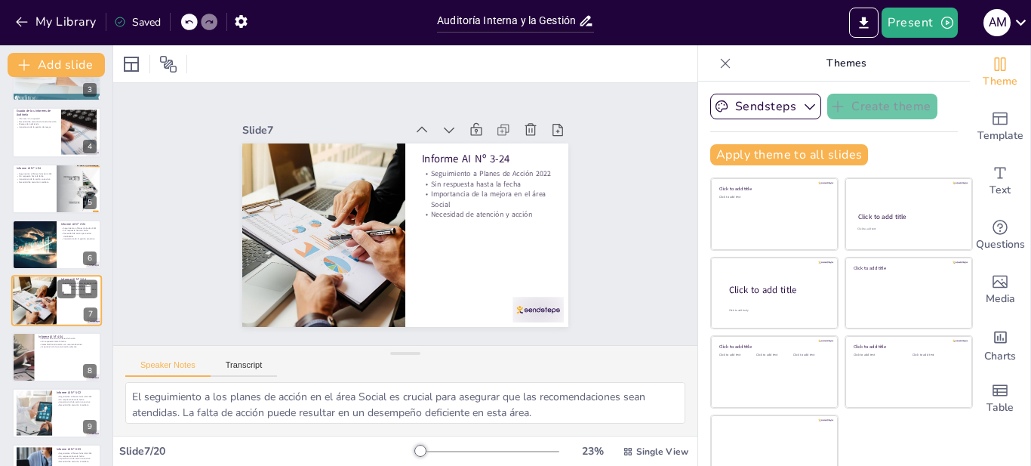
checkbox input "true"
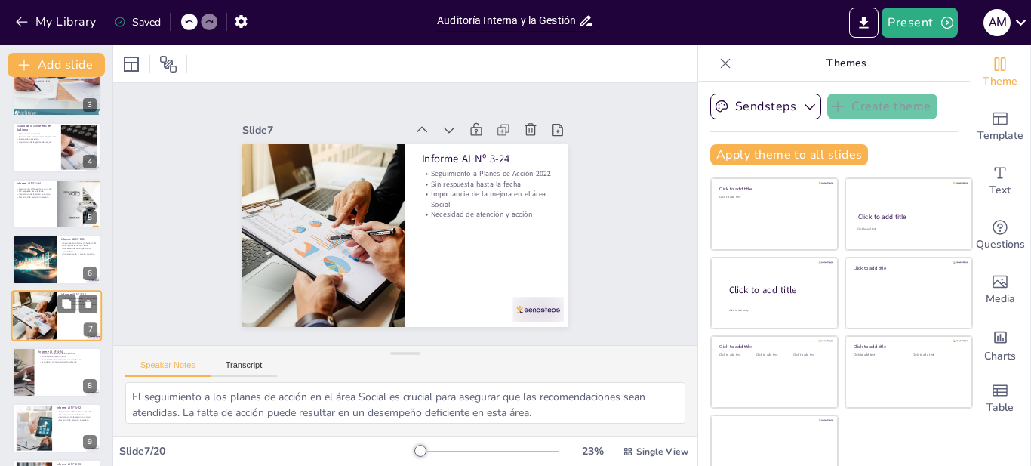
checkbox input "true"
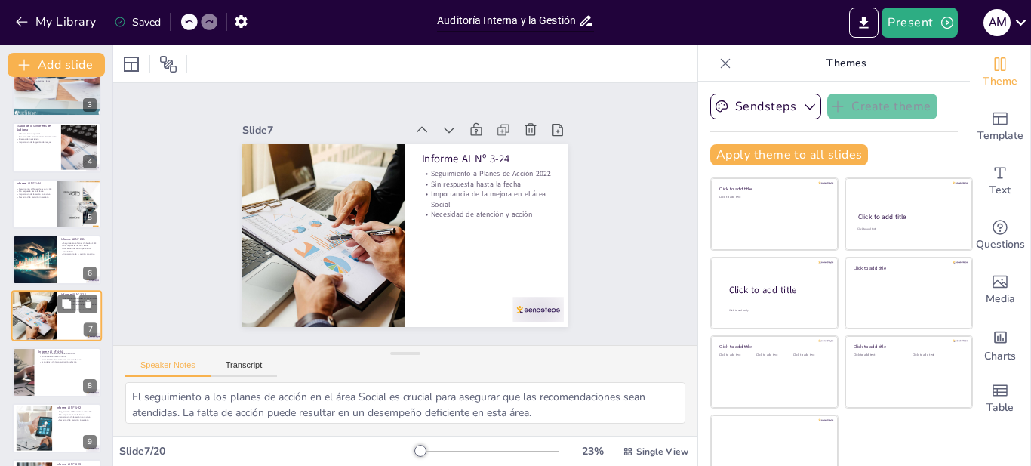
scroll to position [119, 0]
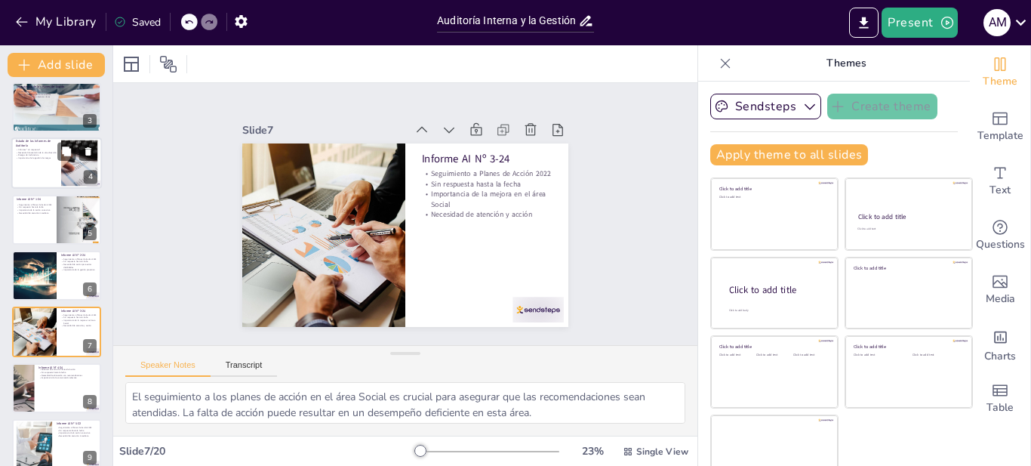
checkbox input "true"
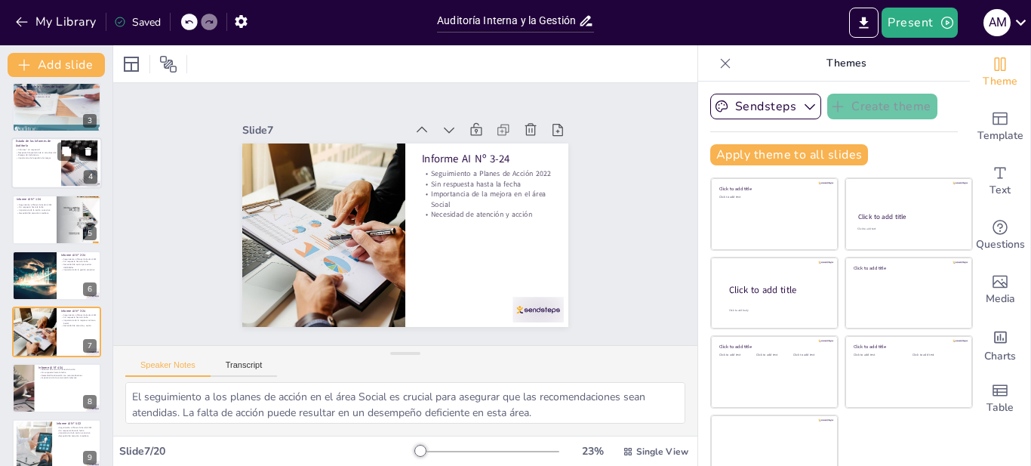
checkbox input "true"
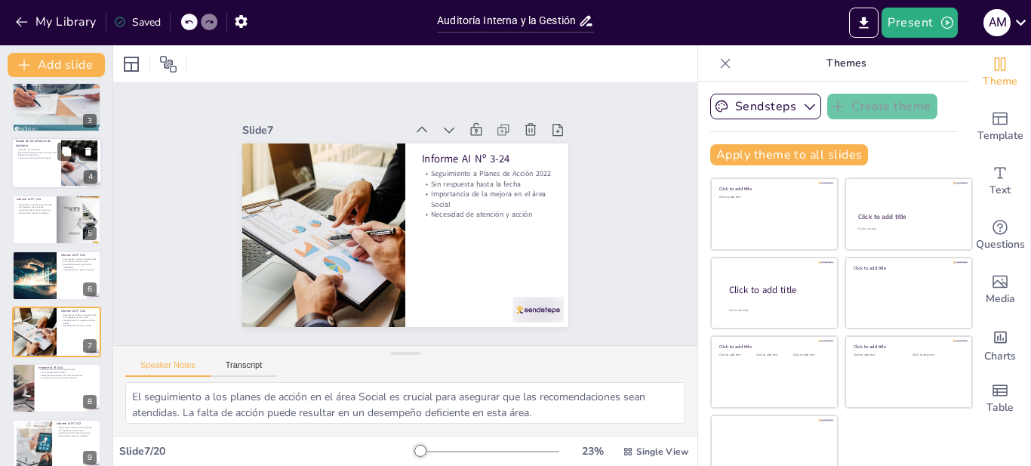
checkbox input "true"
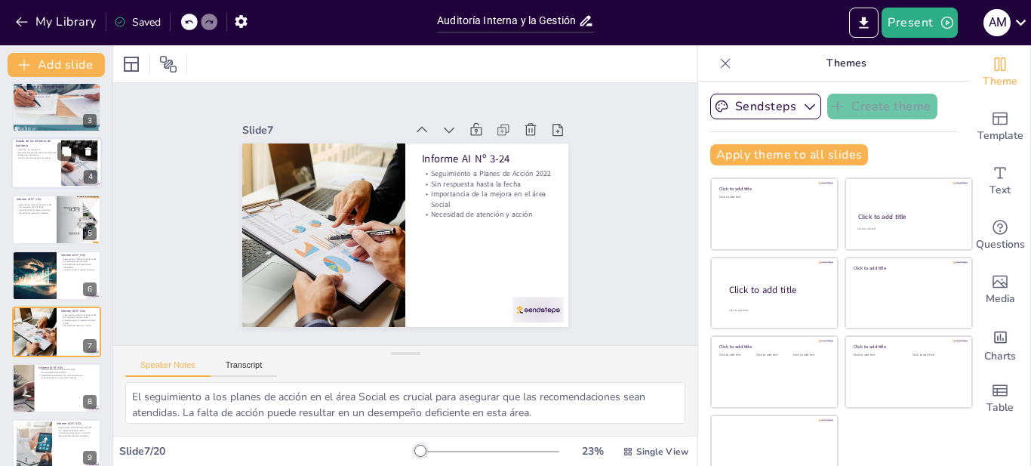
checkbox input "true"
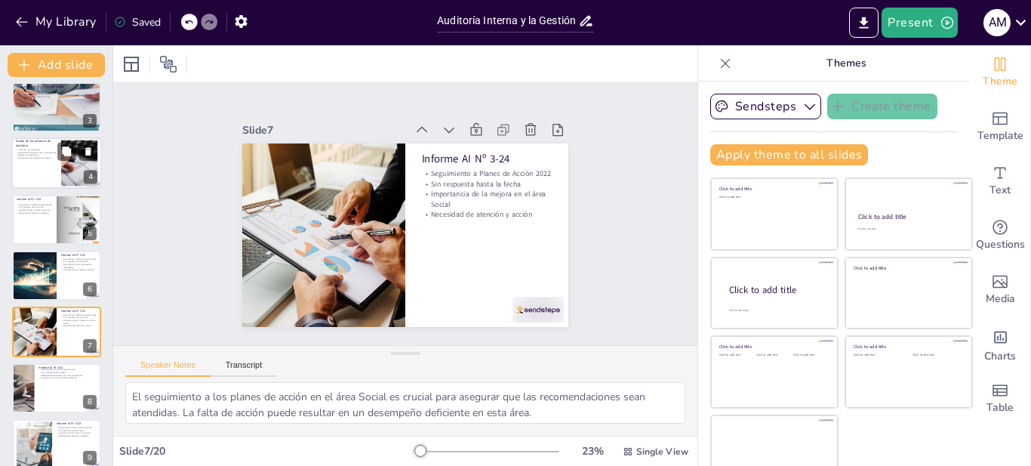
checkbox input "true"
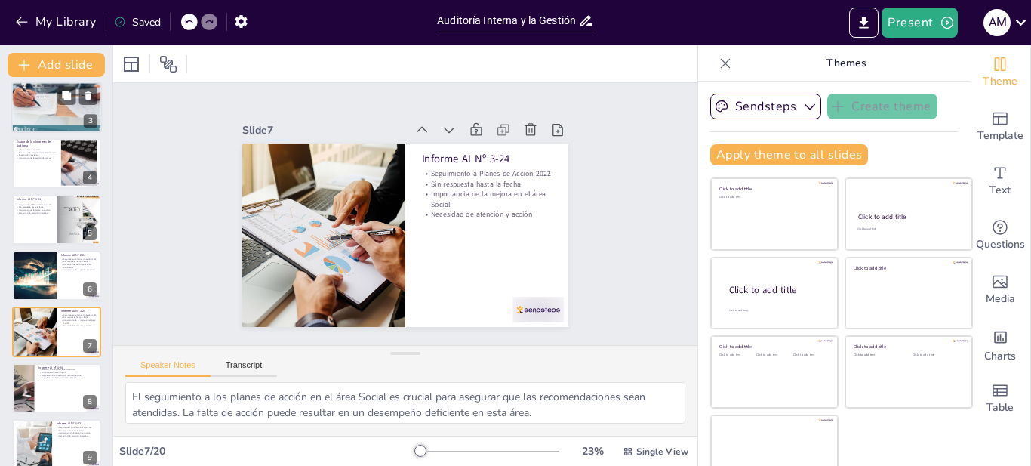
checkbox input "true"
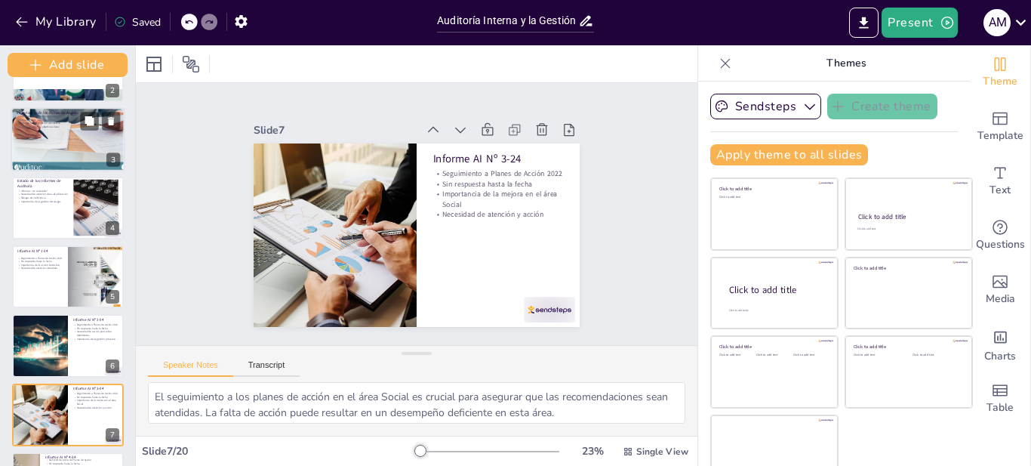
checkbox input "true"
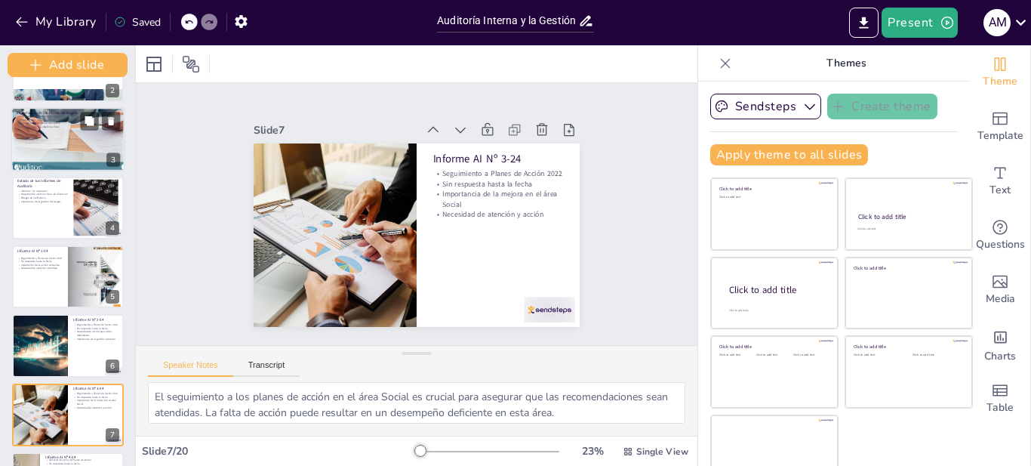
drag, startPoint x: 97, startPoint y: 127, endPoint x: 104, endPoint y: 133, distance: 9.7
click at [91, 79] on div "Add slide Auditoría Interna y la Gestión de Planes de Acción Esta presentación …" at bounding box center [68, 255] width 136 height 420
checkbox input "true"
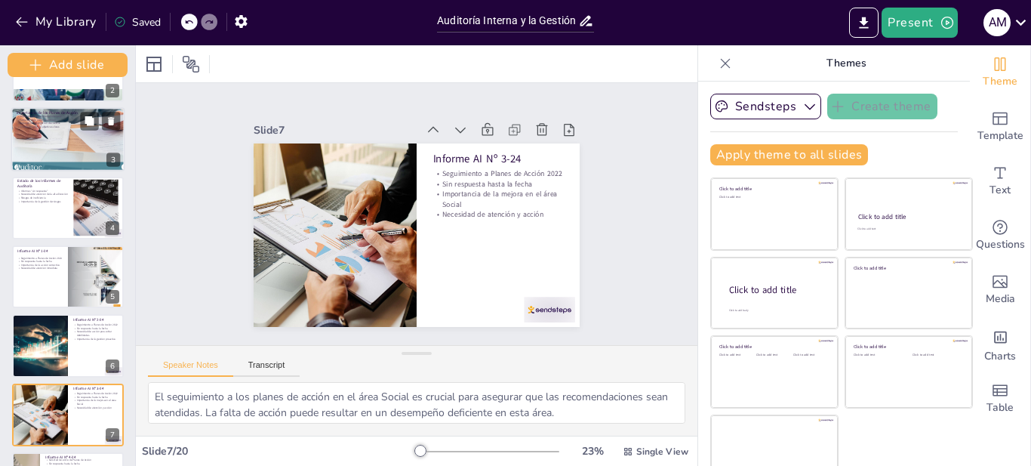
checkbox input "true"
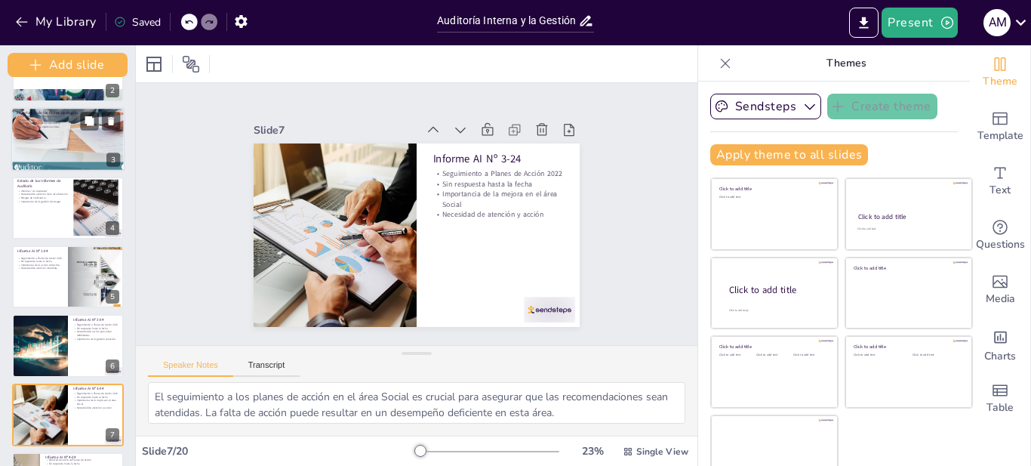
checkbox input "true"
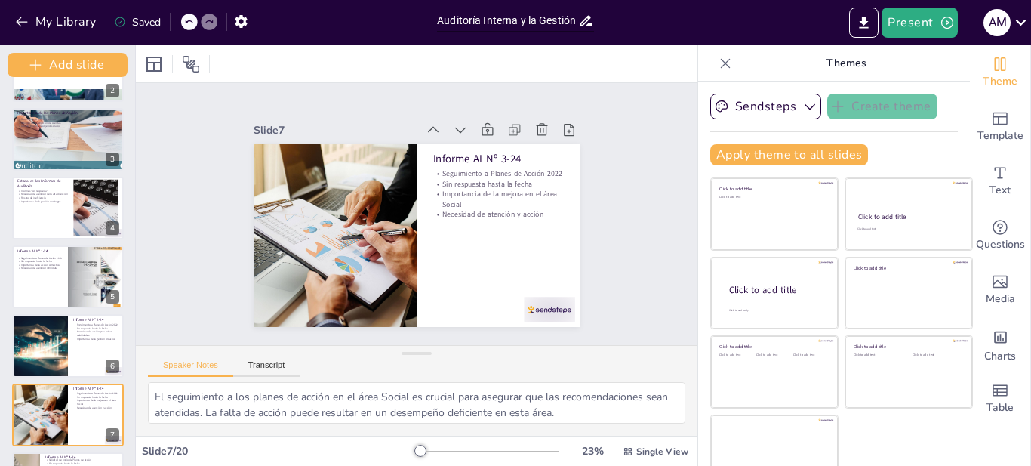
checkbox input "true"
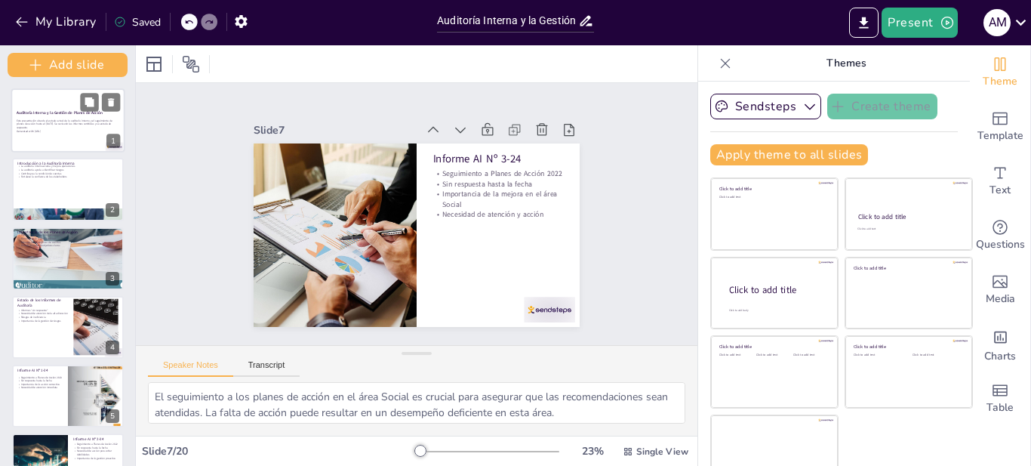
checkbox input "true"
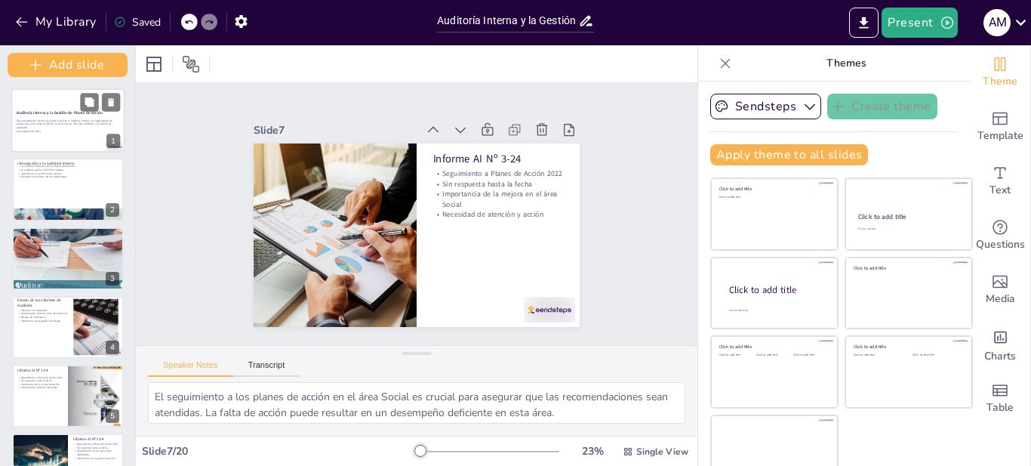
checkbox input "true"
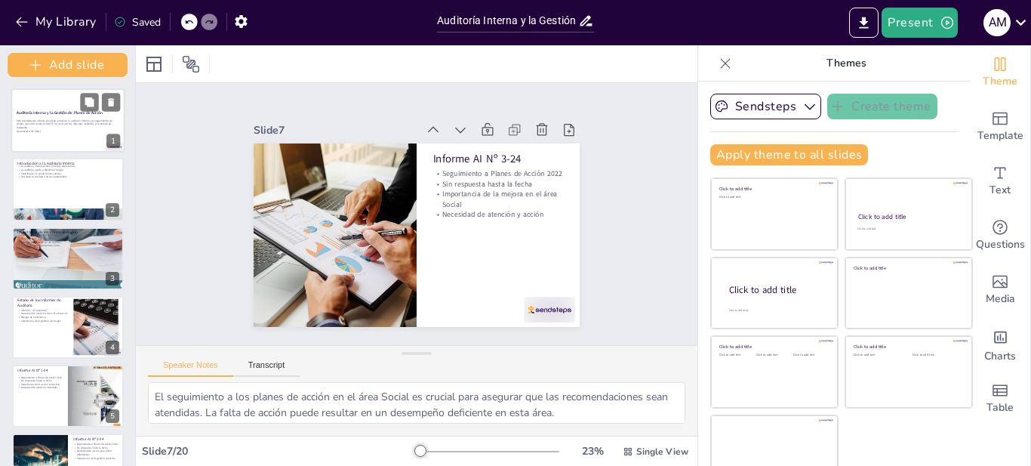
click at [86, 118] on p "Esta presentación aborda el estado actual de la auditoría interna y el seguimie…" at bounding box center [68, 123] width 103 height 11
checkbox input "true"
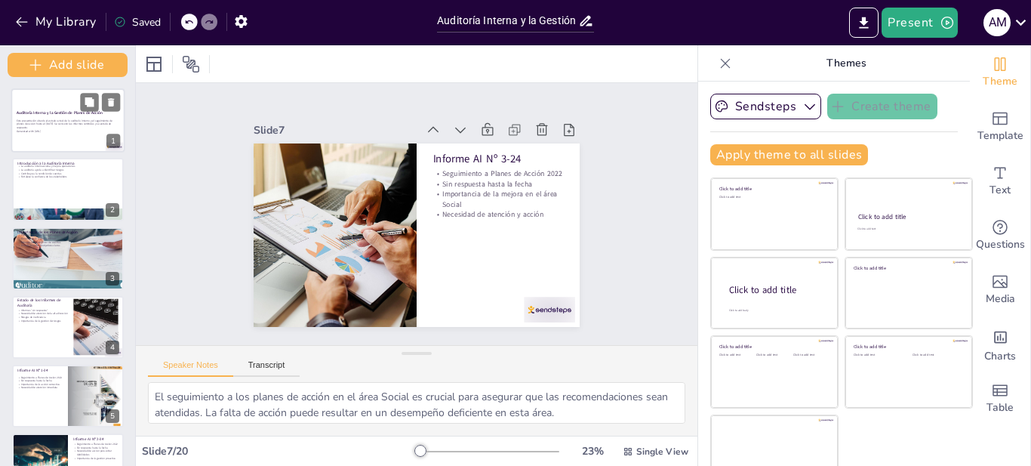
checkbox input "true"
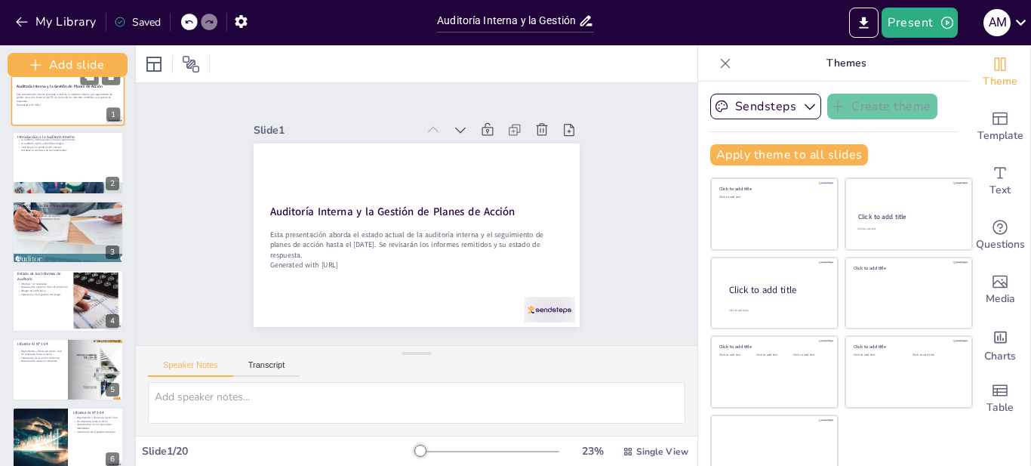
checkbox input "true"
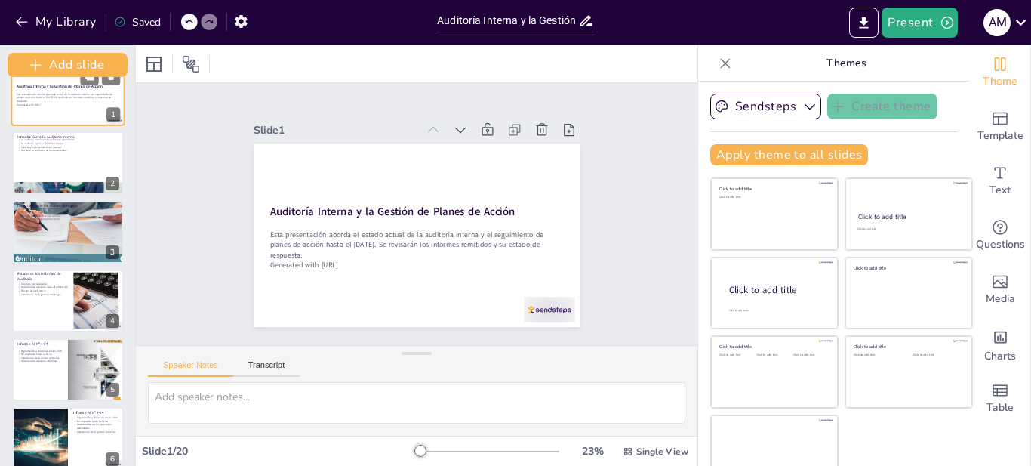
scroll to position [30, 0]
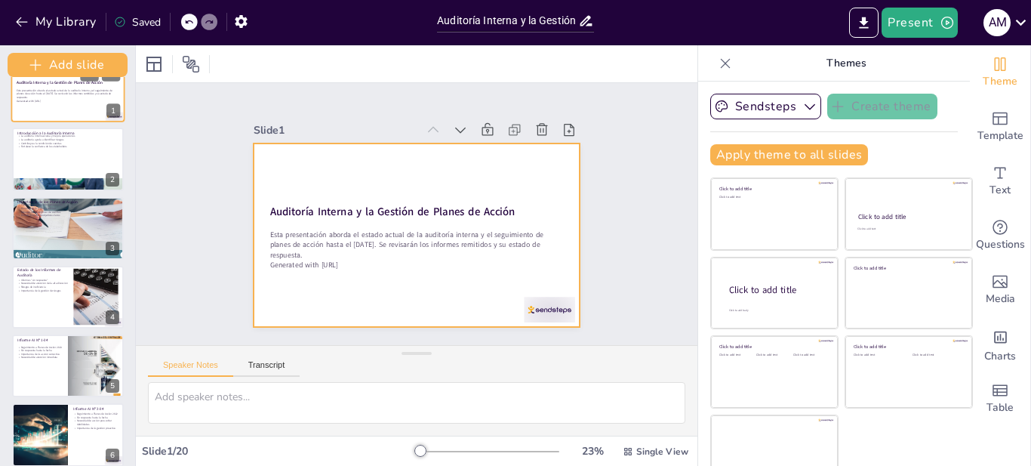
checkbox input "true"
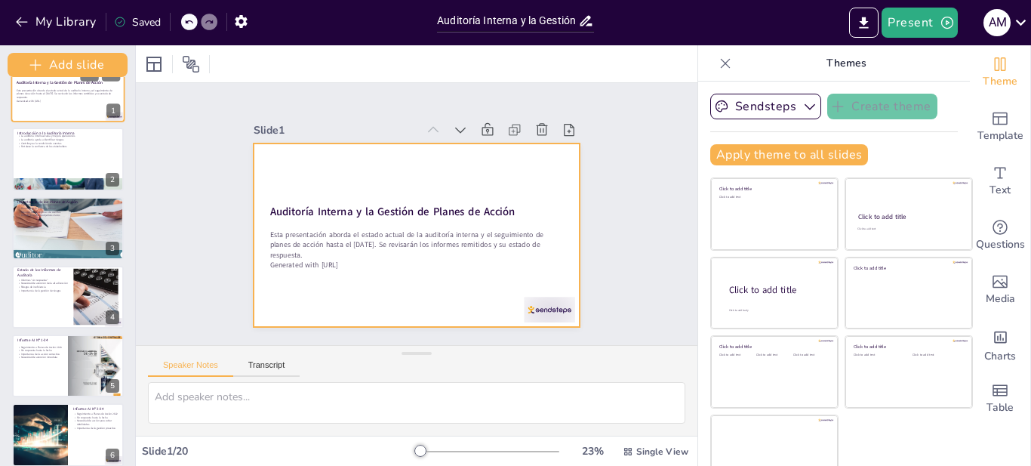
scroll to position [60, 0]
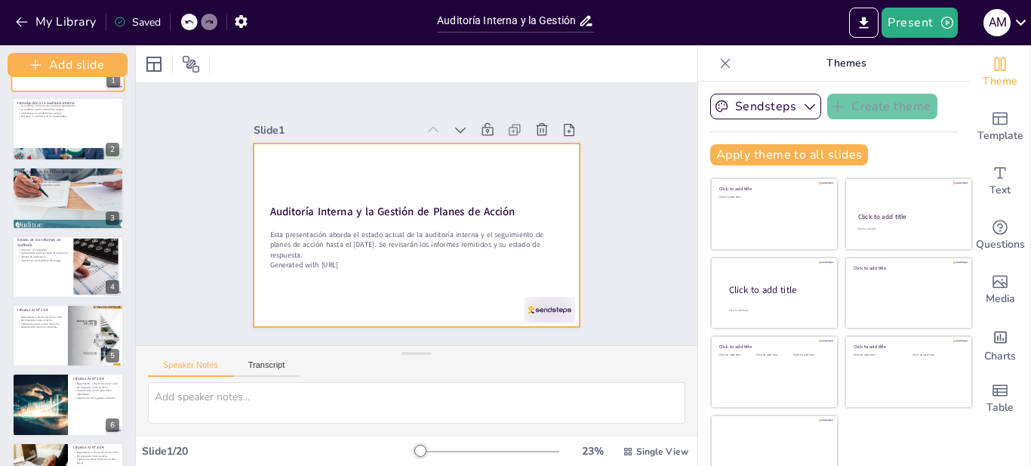
checkbox input "true"
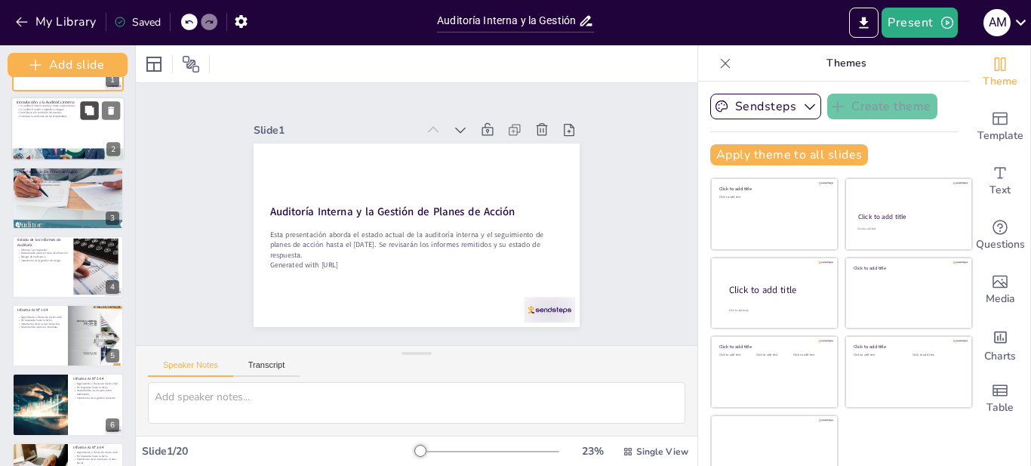
click at [86, 118] on button at bounding box center [89, 111] width 18 height 18
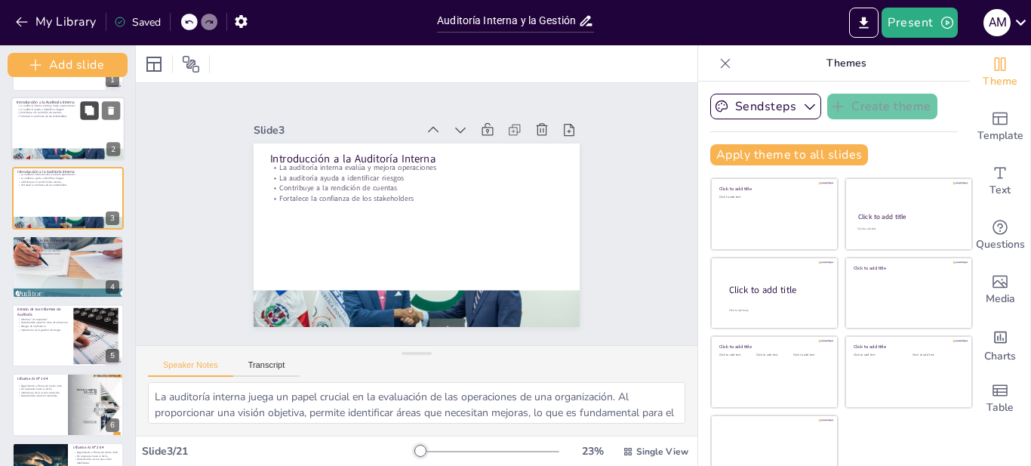
scroll to position [0, 0]
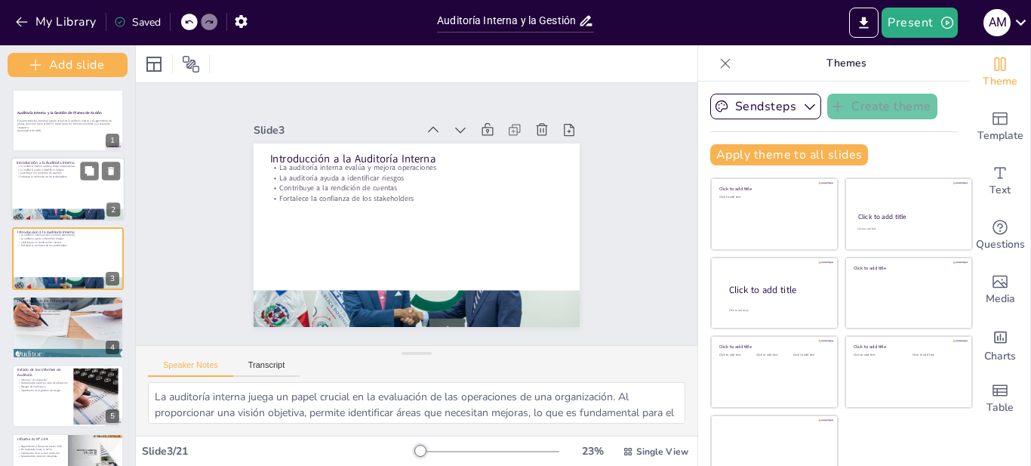
click at [73, 168] on p "La auditoría ayuda a identificar riesgos" at bounding box center [68, 170] width 103 height 4
click at [54, 157] on div "Introducción a la Auditoría Interna La auditoría interna evalúa y mejora operac…" at bounding box center [68, 157] width 114 height 0
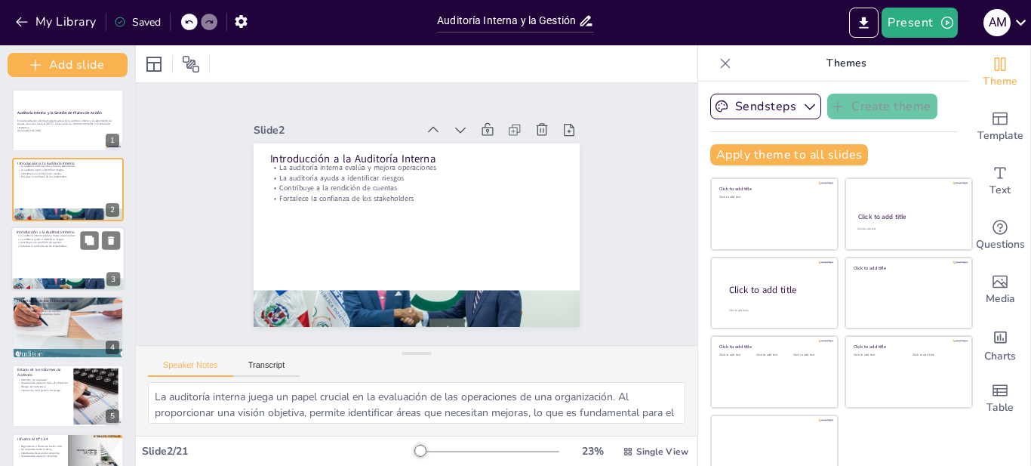
click at [63, 241] on p "Contribuye a la rendición de cuentas" at bounding box center [68, 242] width 103 height 4
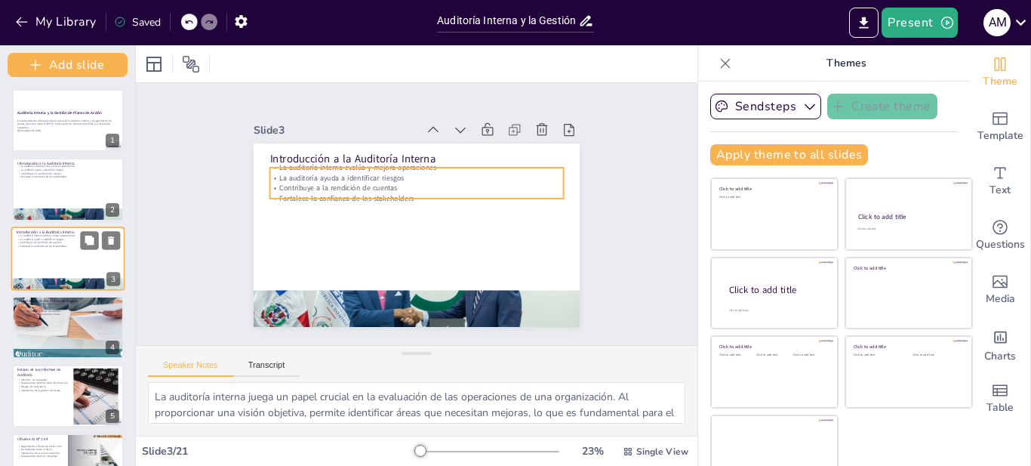
click at [63, 239] on p "La auditoría ayuda a identificar riesgos" at bounding box center [68, 238] width 103 height 4
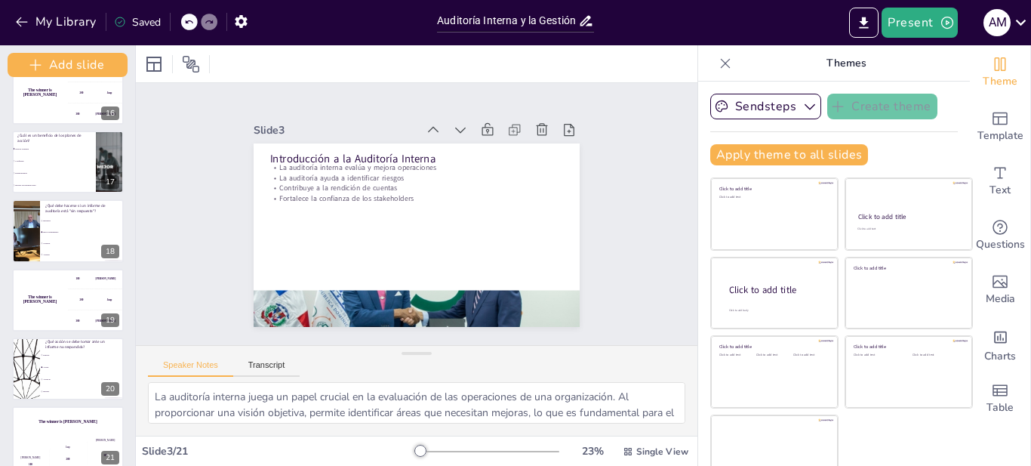
scroll to position [1076, 0]
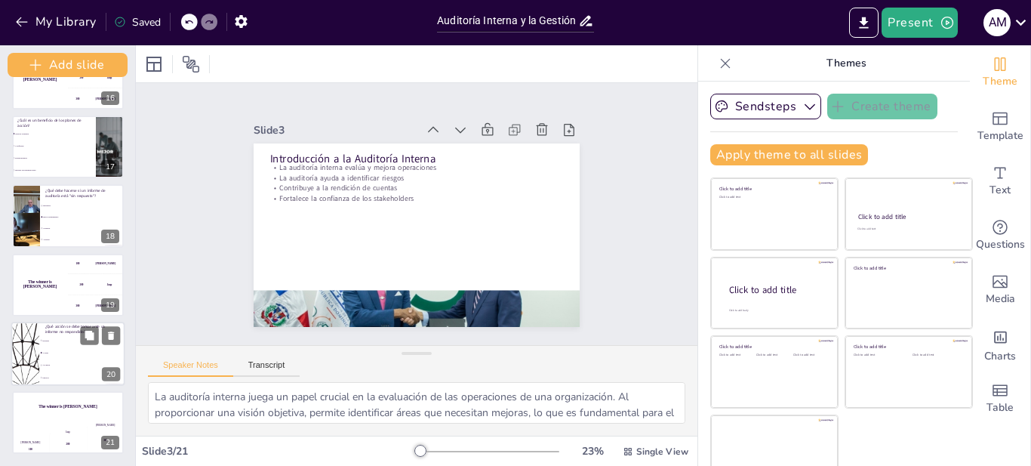
click at [74, 356] on li "Actuar" at bounding box center [81, 352] width 85 height 12
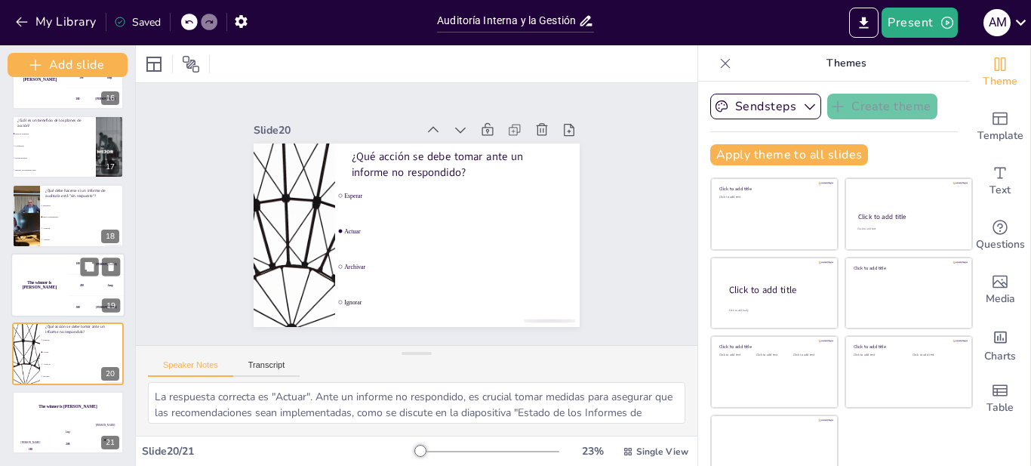
click at [81, 277] on div "200 Jaap" at bounding box center [96, 284] width 57 height 21
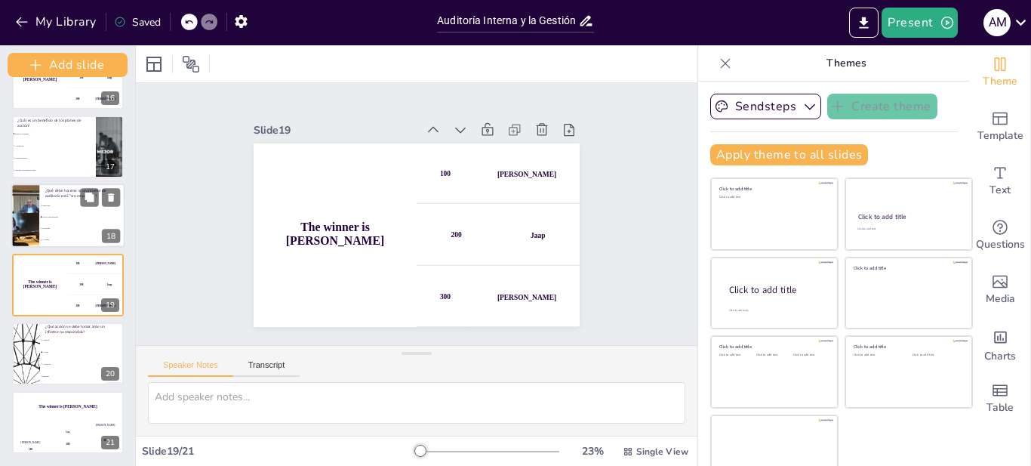
click at [76, 222] on li "Hacer seguimiento" at bounding box center [81, 216] width 85 height 11
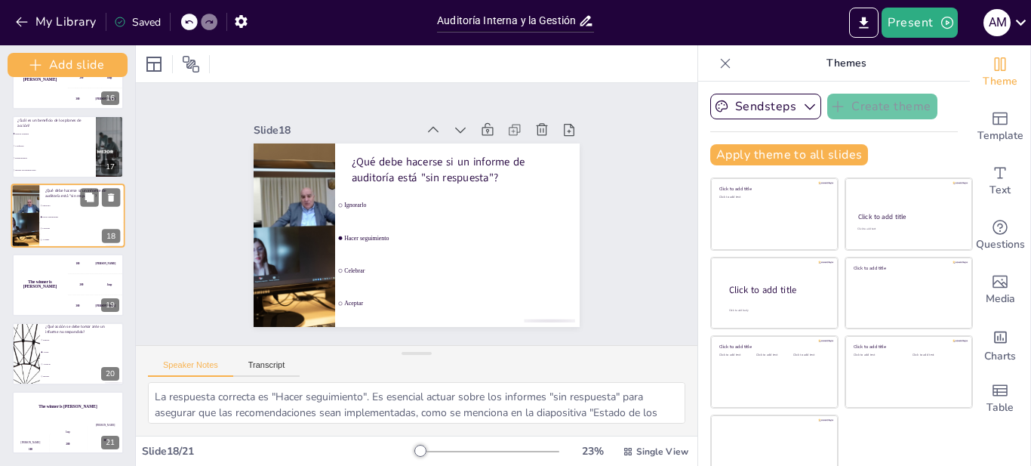
scroll to position [1020, 0]
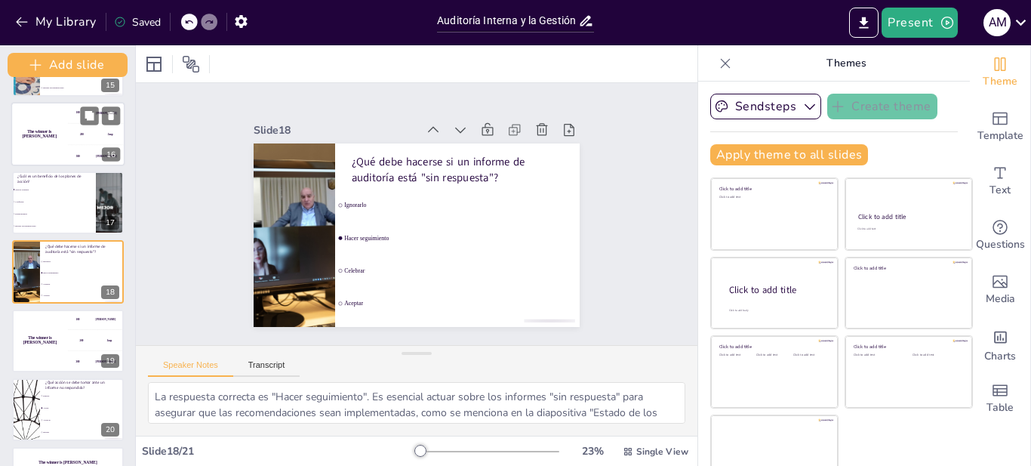
click at [80, 147] on div "300 Niels" at bounding box center [96, 155] width 57 height 21
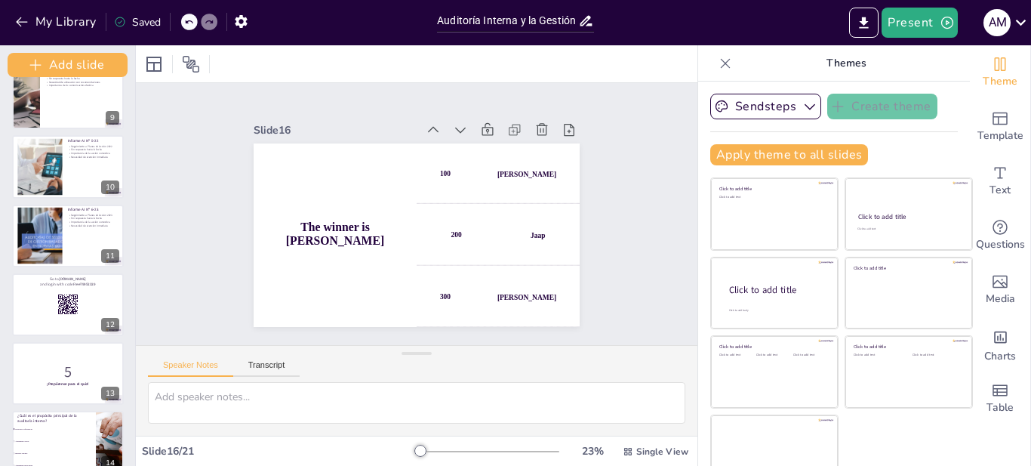
scroll to position [549, 0]
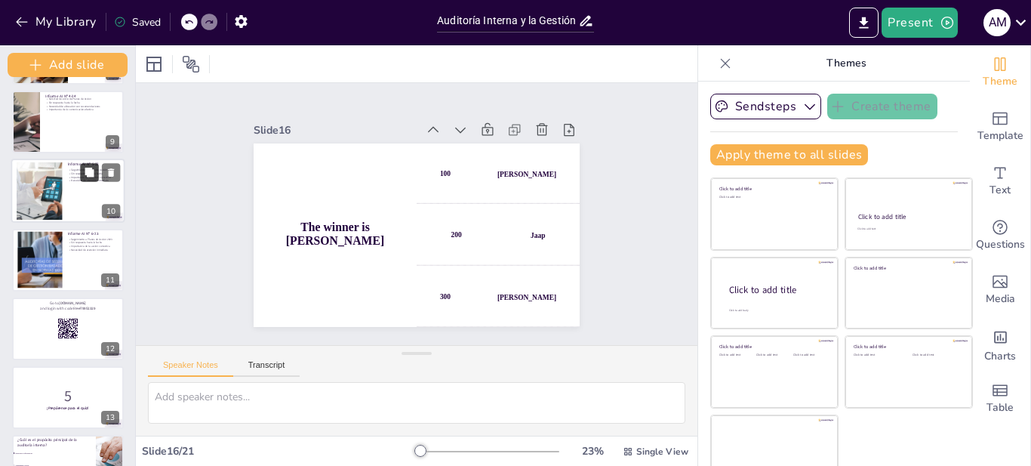
click at [82, 174] on button at bounding box center [89, 173] width 18 height 18
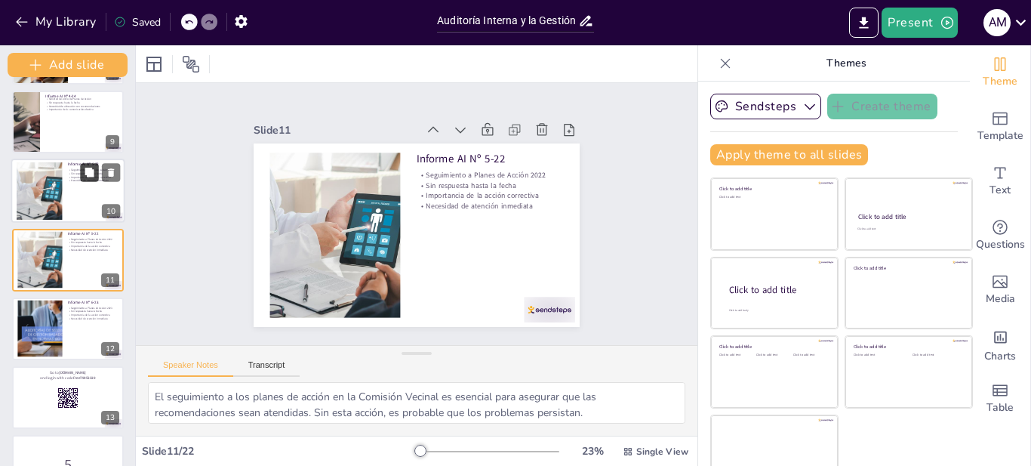
scroll to position [538, 0]
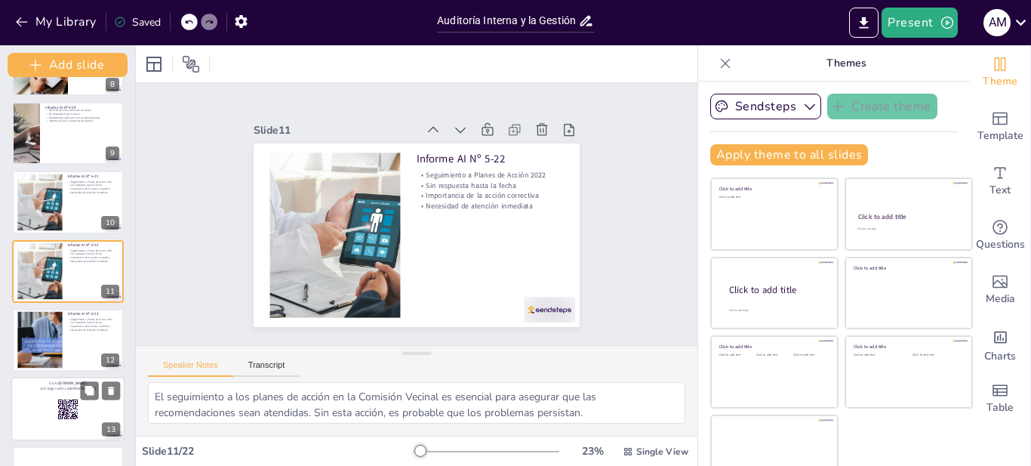
click at [77, 324] on div "Seguimiento a Planes de Acción 2023 Sin respuesta hasta la fecha Importancia de…" at bounding box center [93, 325] width 51 height 14
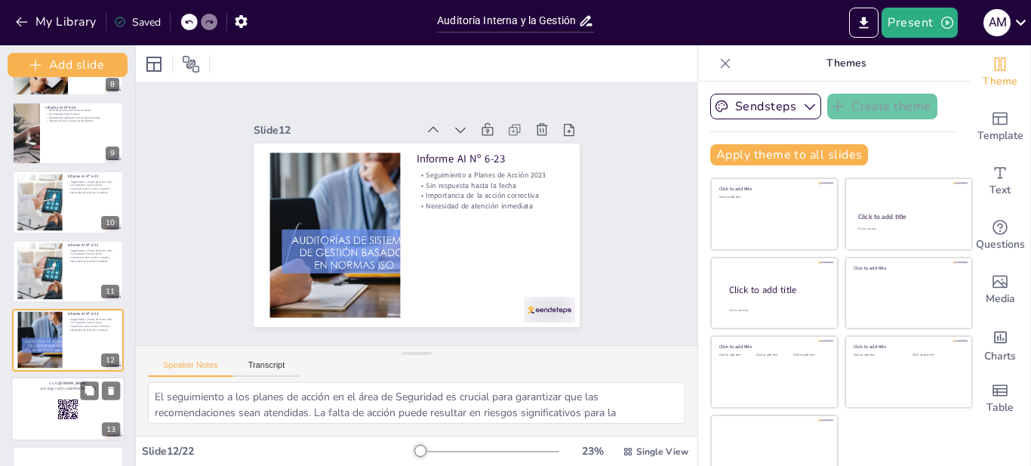
scroll to position [607, 0]
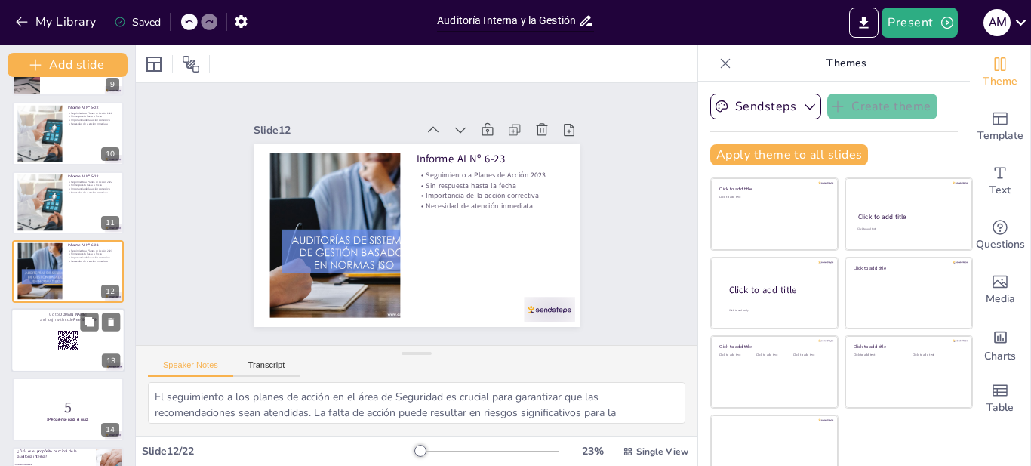
click at [56, 324] on div at bounding box center [68, 340] width 114 height 64
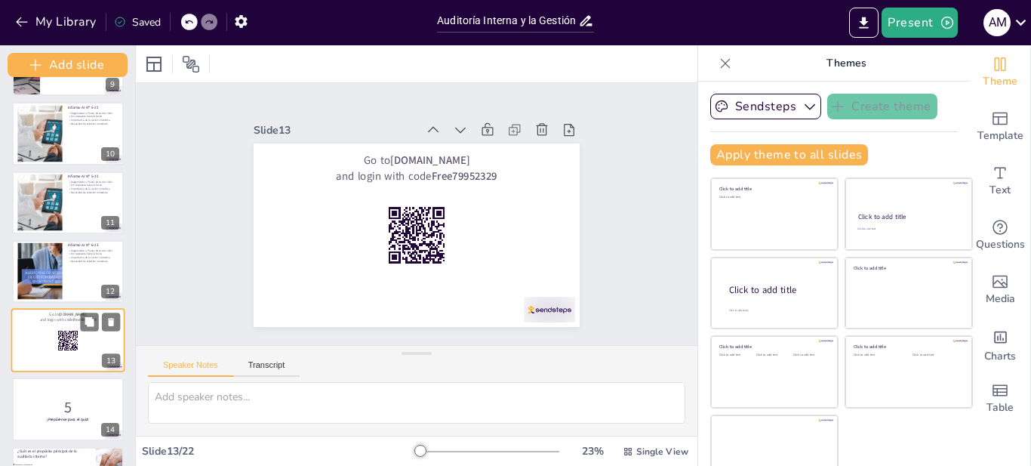
scroll to position [676, 0]
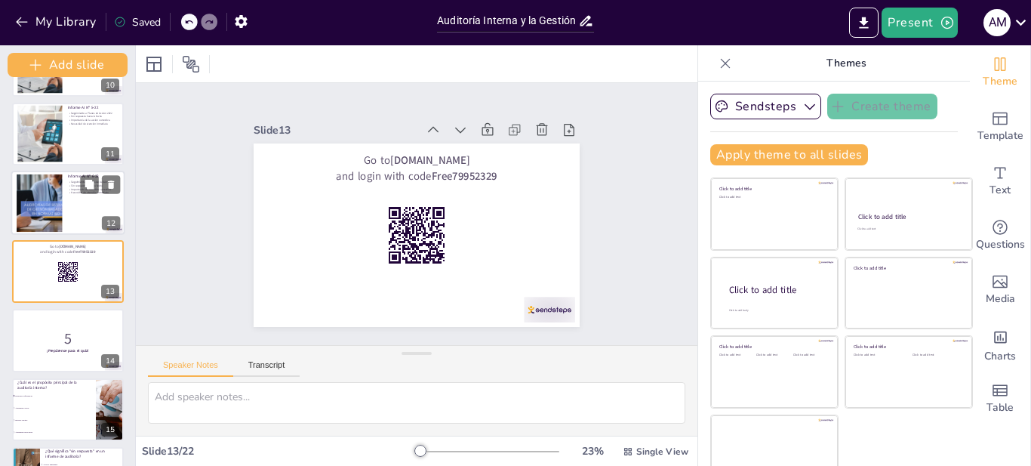
drag, startPoint x: 134, startPoint y: 273, endPoint x: 119, endPoint y: 226, distance: 48.9
click at [119, 226] on div "Add slide Auditoría Interna y la Gestión de Planes de Acción Esta presentación …" at bounding box center [68, 255] width 136 height 420
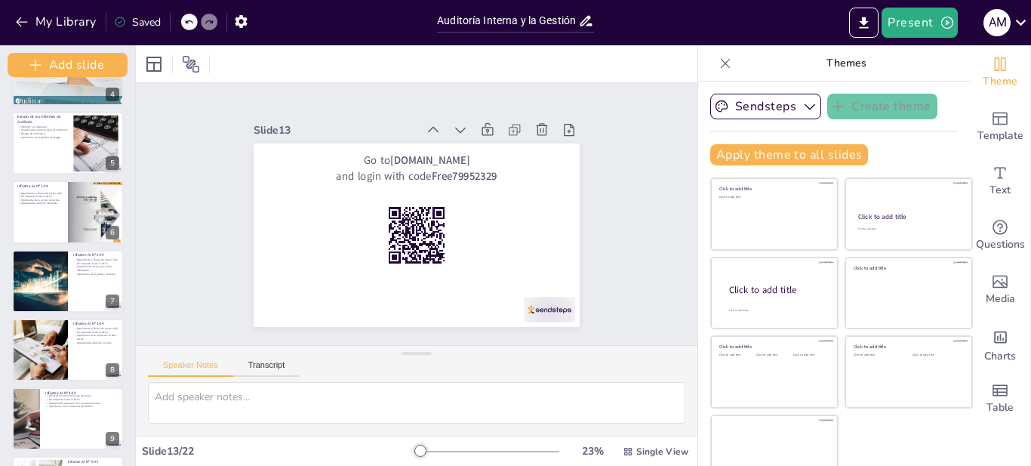
scroll to position [0, 0]
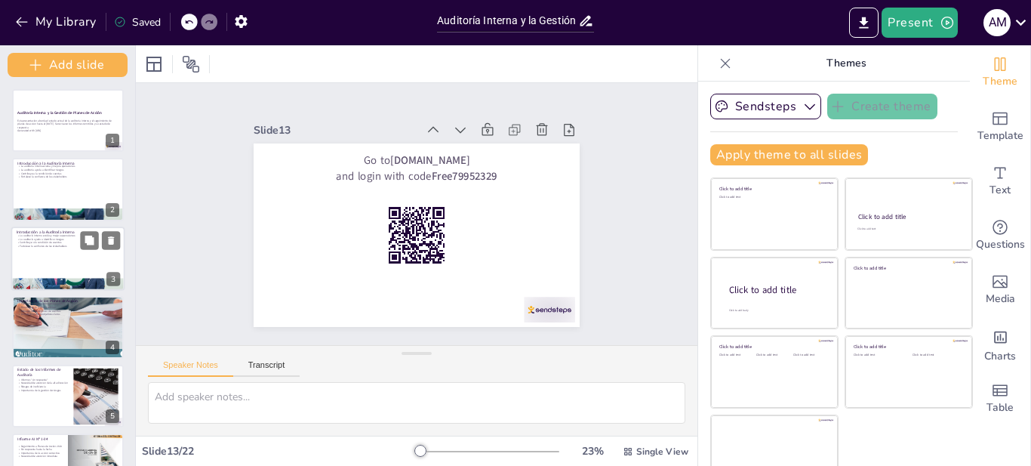
click at [60, 245] on p "Fortalece la confianza de los stakeholders" at bounding box center [68, 246] width 103 height 4
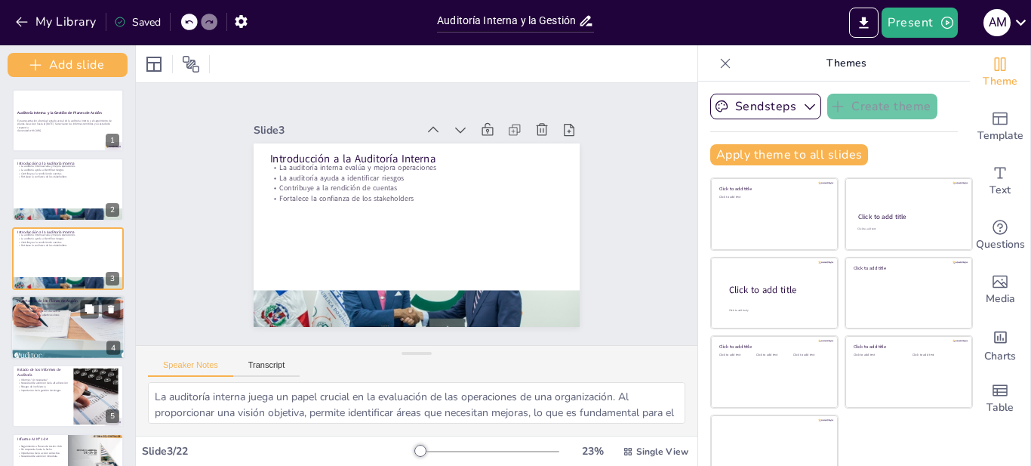
click at [61, 308] on p "Fomento de la mejora continua" at bounding box center [68, 307] width 103 height 4
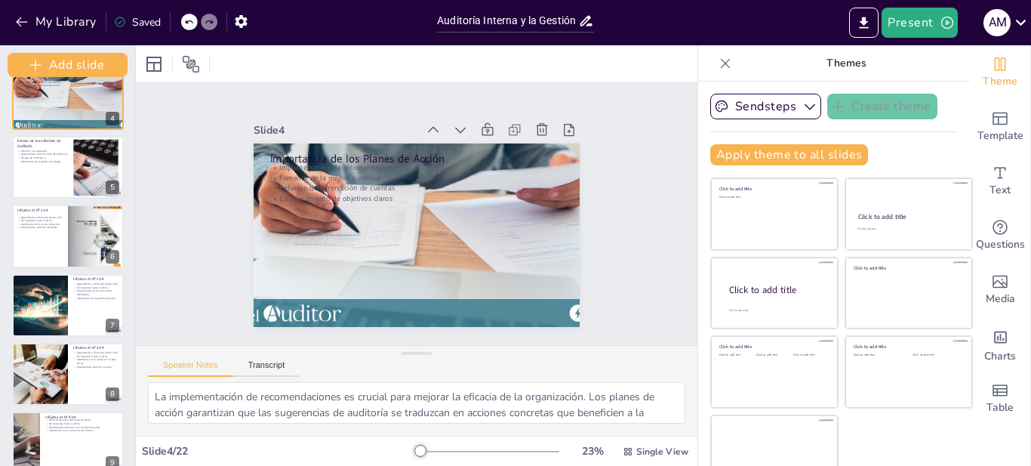
scroll to position [232, 0]
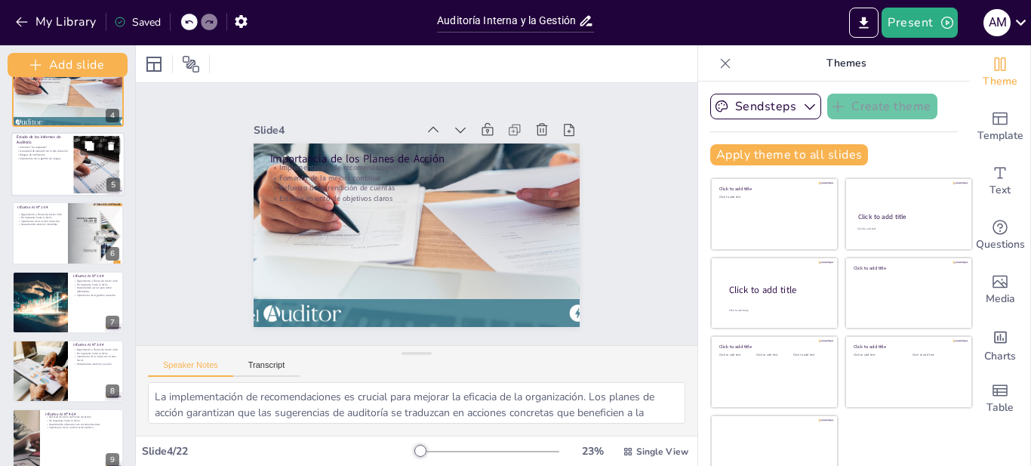
click at [76, 175] on div at bounding box center [96, 163] width 87 height 57
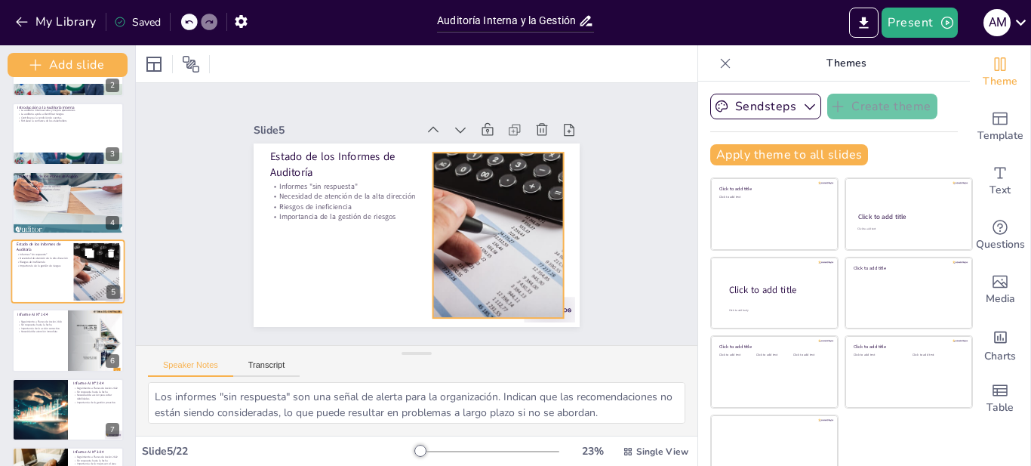
click at [78, 266] on div at bounding box center [96, 270] width 87 height 57
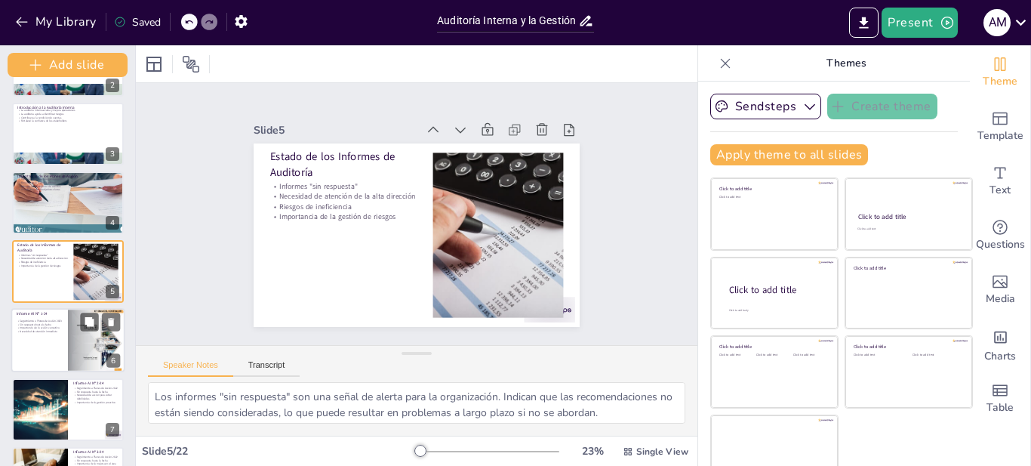
click at [48, 339] on div at bounding box center [68, 340] width 114 height 64
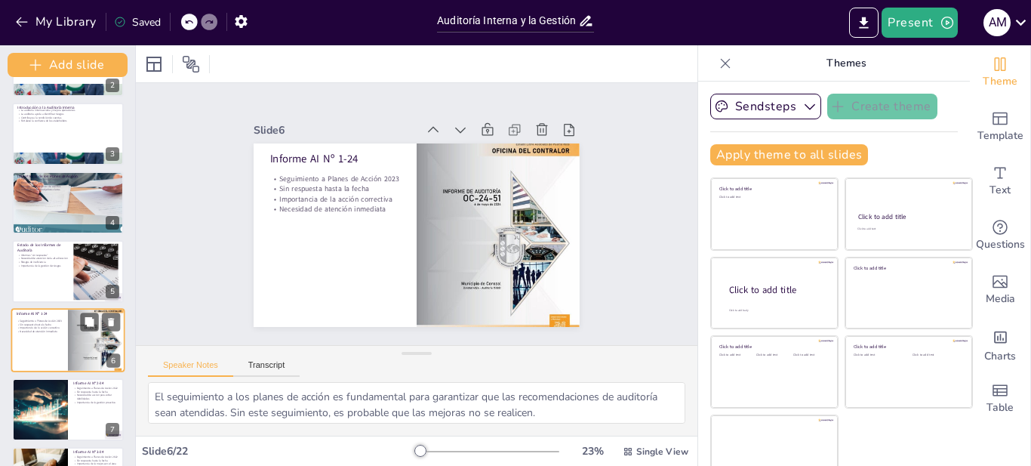
scroll to position [193, 0]
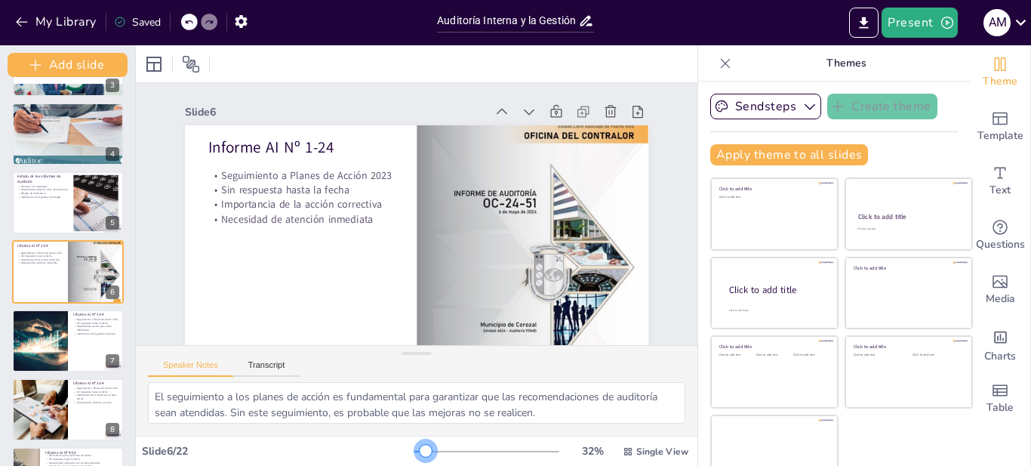
drag, startPoint x: 393, startPoint y: 454, endPoint x: 404, endPoint y: 455, distance: 10.7
click at [420, 455] on div at bounding box center [426, 451] width 12 height 12
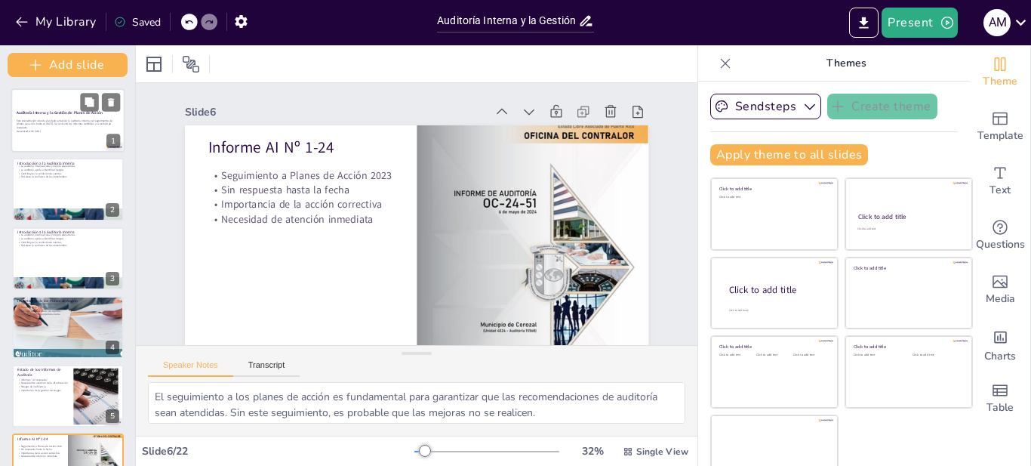
click at [72, 137] on div at bounding box center [68, 120] width 114 height 64
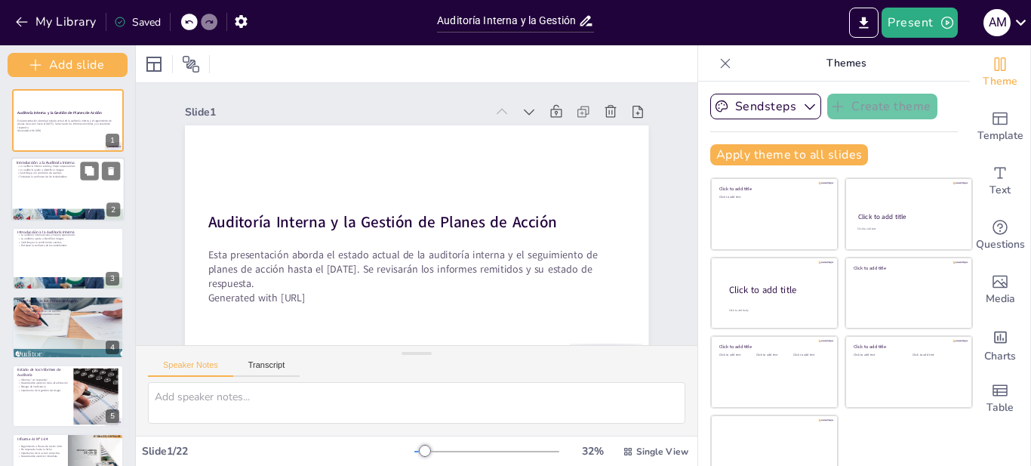
click at [72, 198] on div at bounding box center [68, 189] width 114 height 64
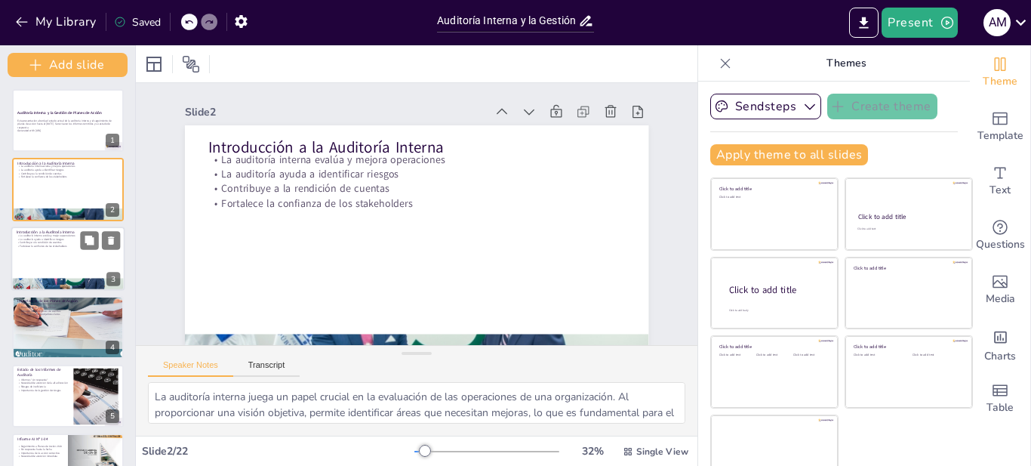
click at [72, 254] on div at bounding box center [68, 258] width 114 height 64
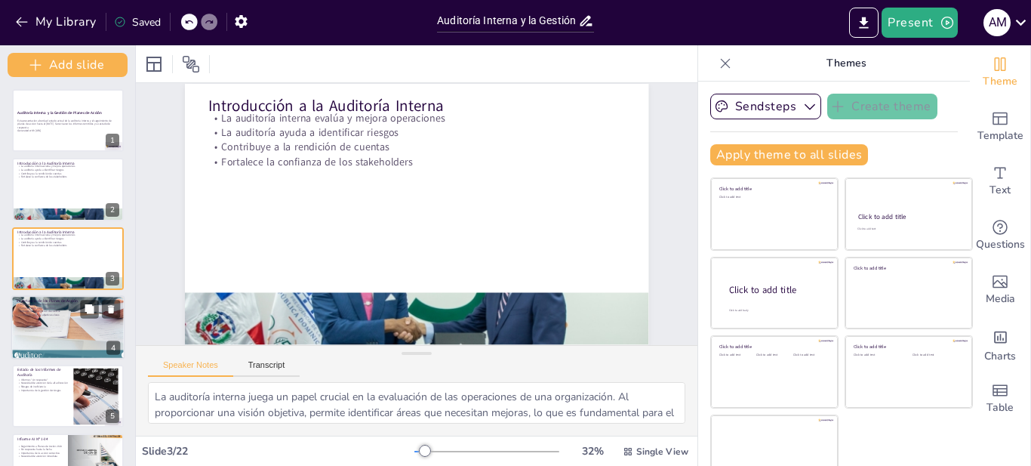
click at [74, 319] on div at bounding box center [68, 327] width 122 height 64
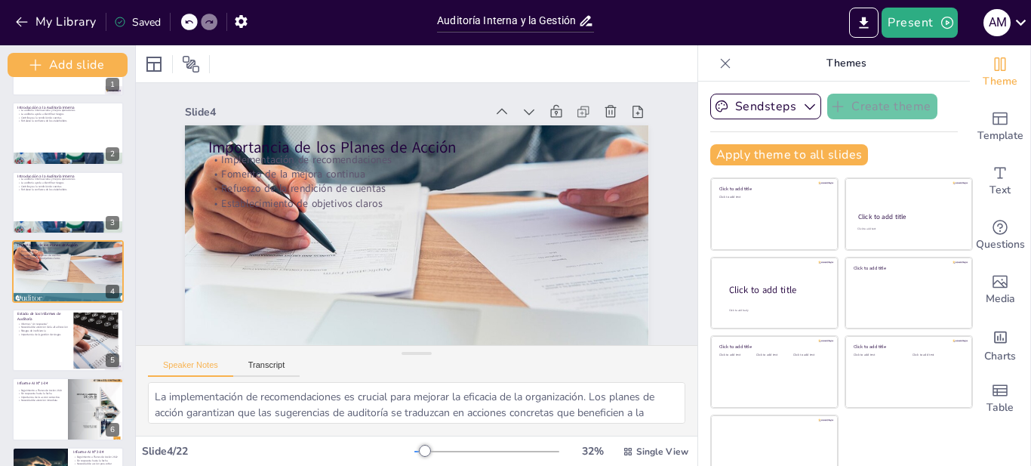
click at [814, 60] on p "Themes" at bounding box center [845, 63] width 217 height 36
click at [991, 70] on div "Theme" at bounding box center [1000, 72] width 60 height 54
click at [991, 70] on icon "Change the overall theme" at bounding box center [1000, 64] width 18 height 18
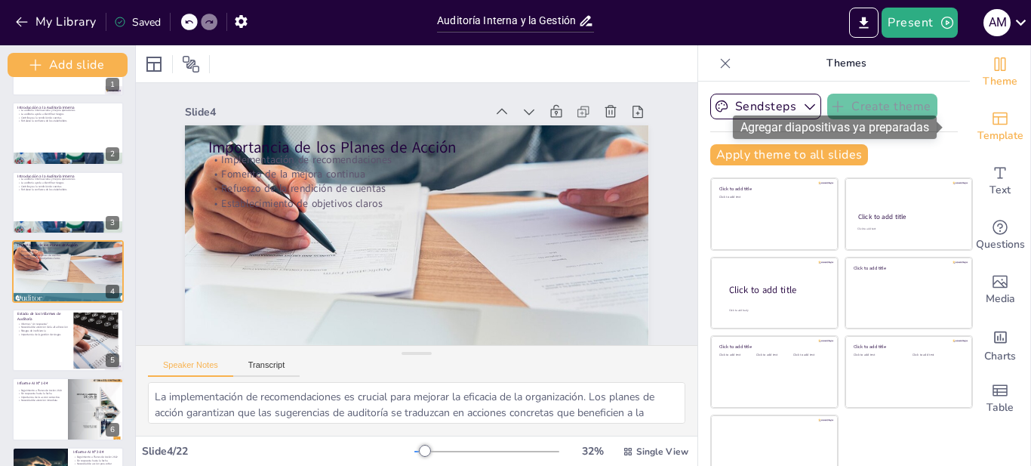
click at [992, 122] on icon "Add ready made slides" at bounding box center [999, 118] width 15 height 13
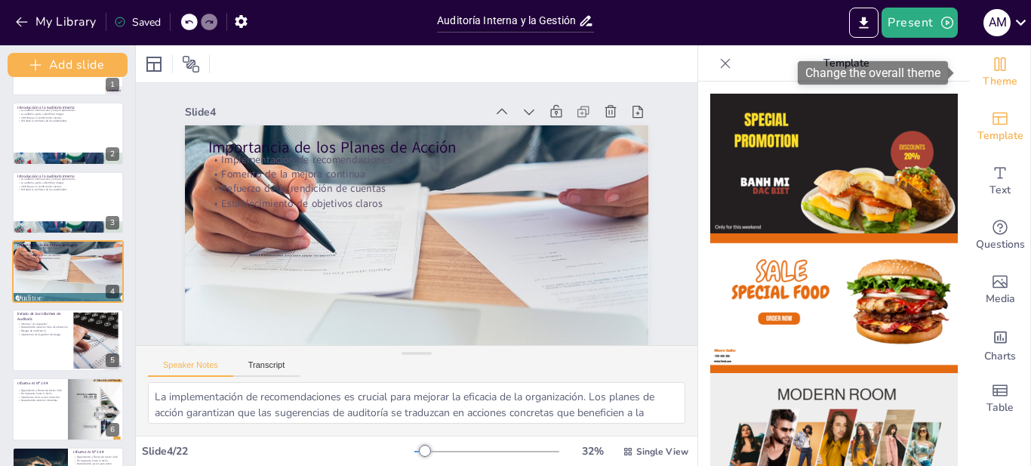
click at [991, 69] on icon "Change the overall theme" at bounding box center [1000, 64] width 18 height 18
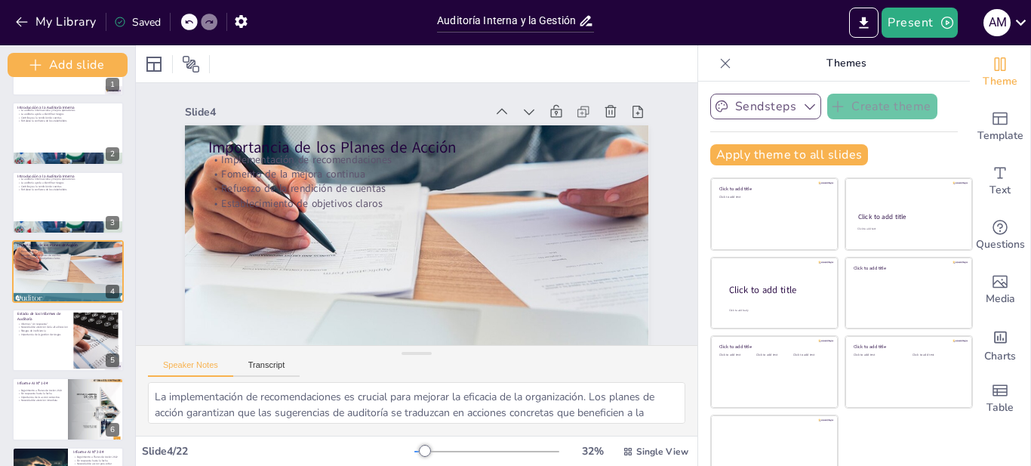
click at [762, 115] on button "Sendsteps" at bounding box center [765, 107] width 111 height 26
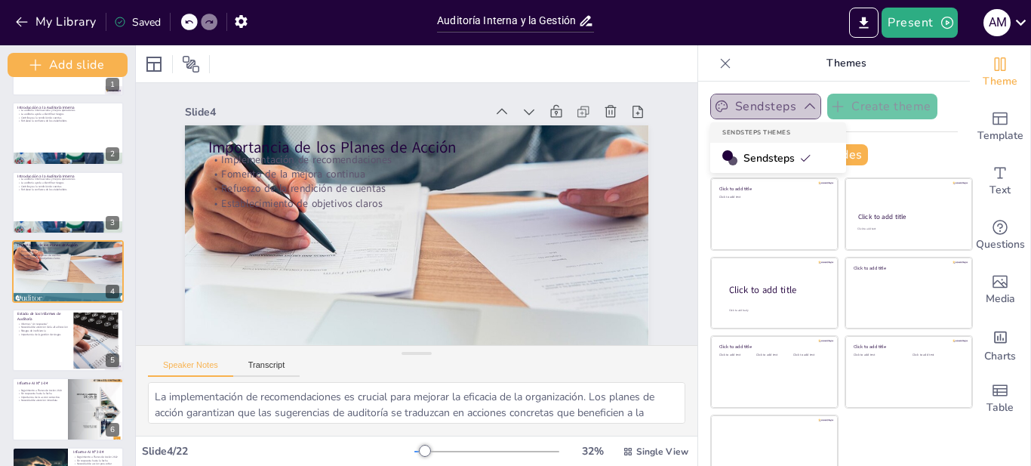
click at [762, 115] on button "Sendsteps" at bounding box center [765, 107] width 111 height 26
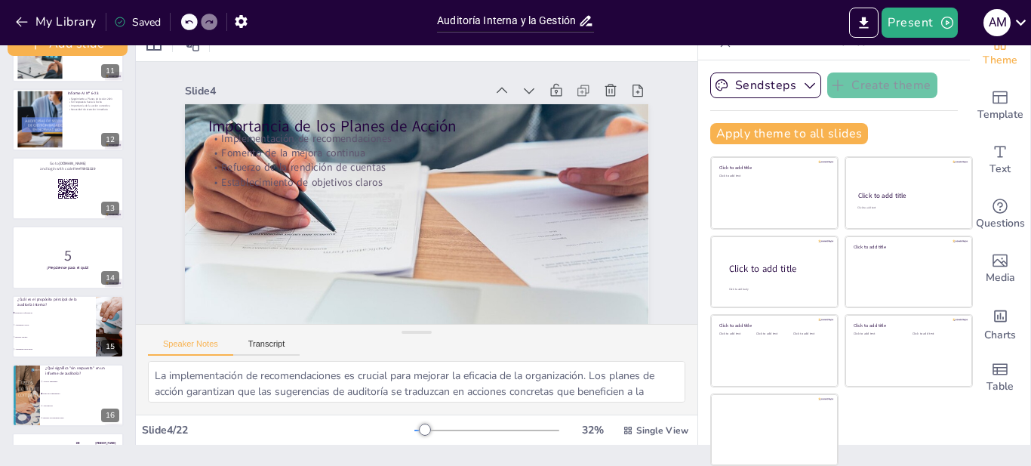
scroll to position [427, 0]
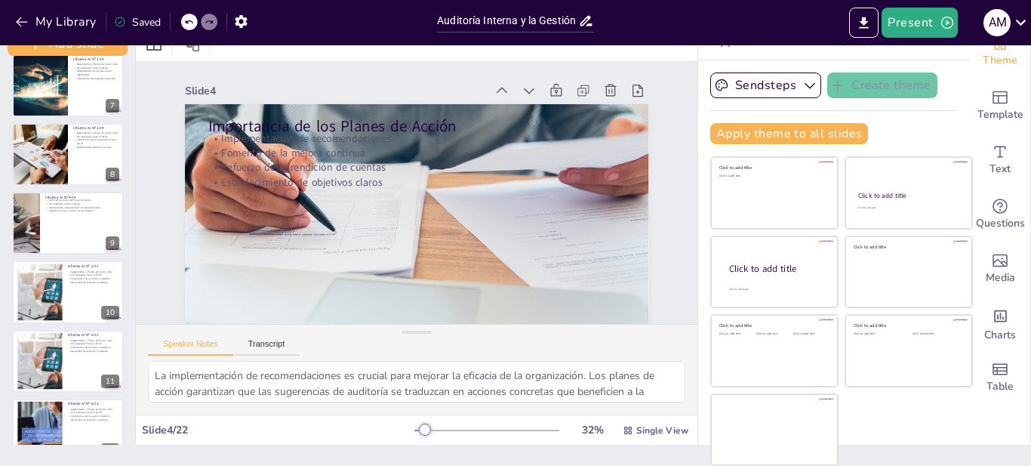
click at [82, 214] on div "Informe AI Nº 4-24 Solicitud de envío de Planes de Acción Sin respuesta hasta l…" at bounding box center [68, 223] width 112 height 63
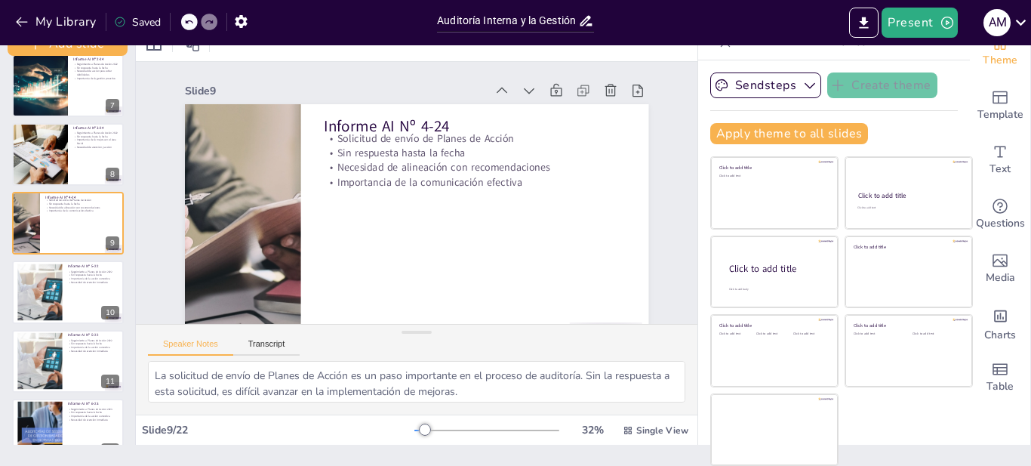
scroll to position [400, 0]
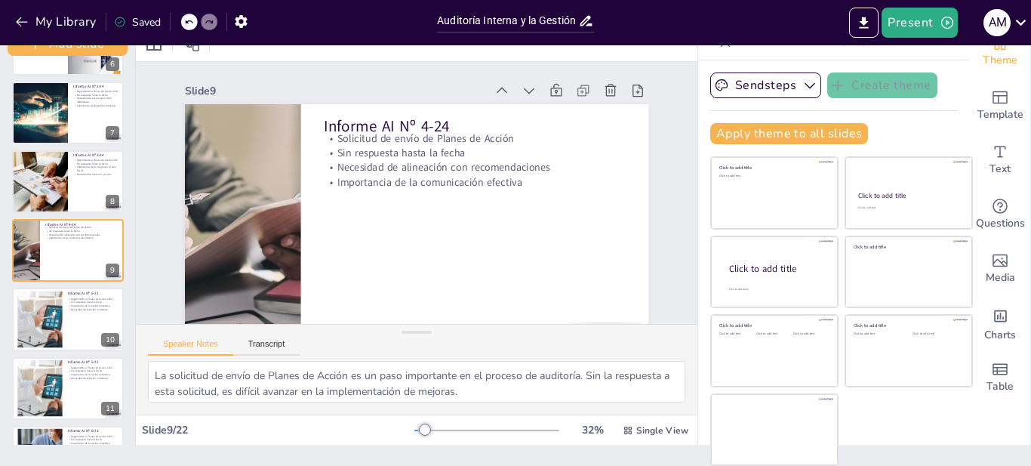
click at [82, 214] on div "Auditoría Interna y la Gestión de Planes de Acción Esta presentación aborda el …" at bounding box center [67, 423] width 135 height 1510
click at [83, 227] on button at bounding box center [89, 232] width 18 height 18
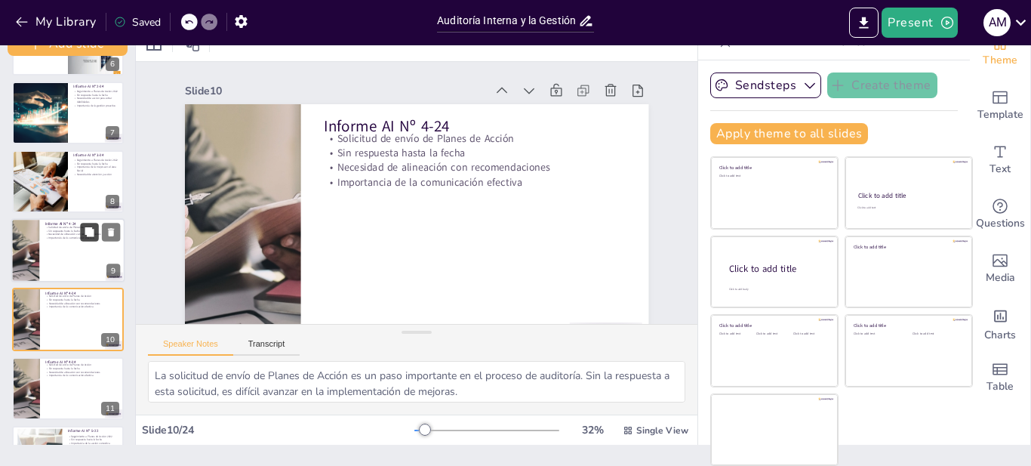
click at [83, 227] on button at bounding box center [89, 232] width 18 height 18
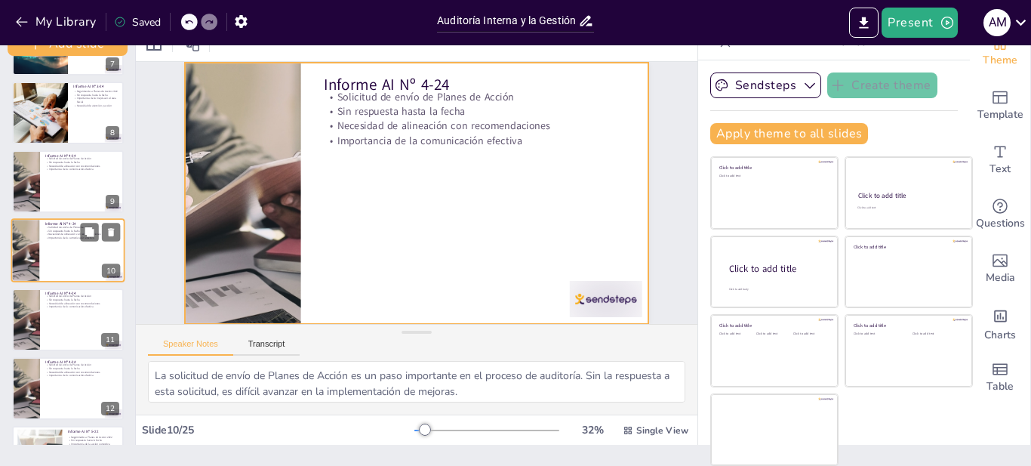
click at [65, 256] on div at bounding box center [68, 250] width 114 height 64
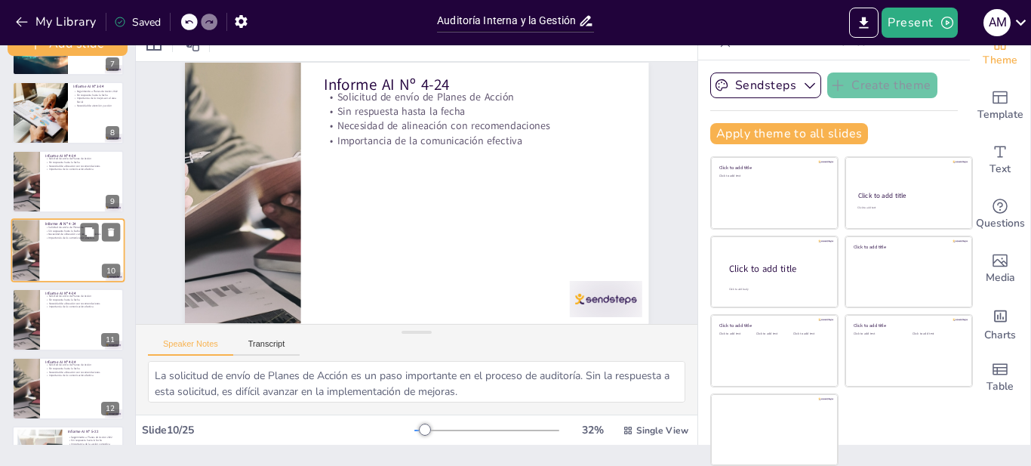
click at [65, 256] on div at bounding box center [68, 250] width 114 height 64
click at [269, 349] on button "Transcript" at bounding box center [266, 347] width 67 height 17
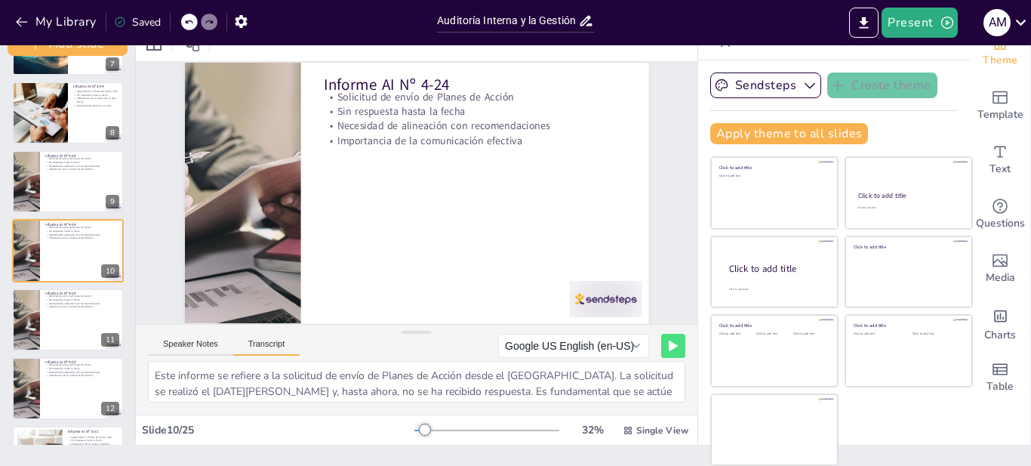
click at [269, 349] on button "Transcript" at bounding box center [266, 347] width 67 height 17
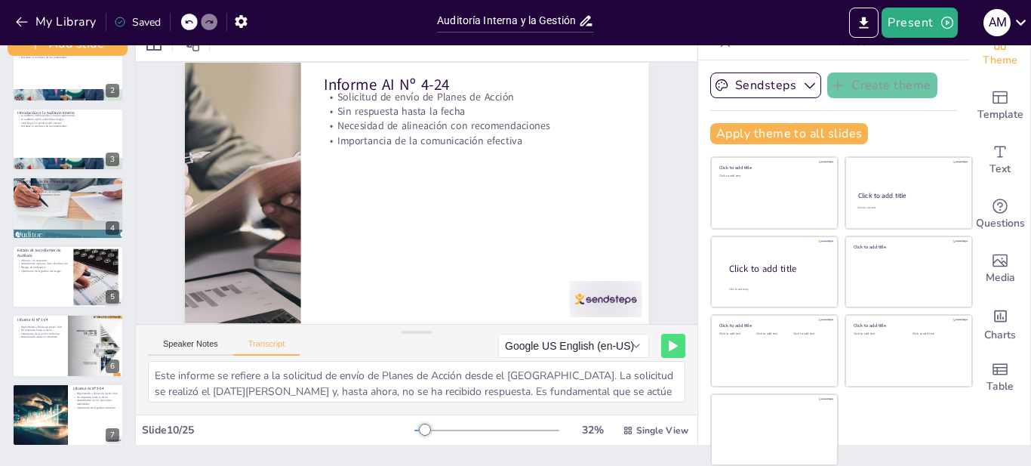
scroll to position [0, 0]
